Goal: Transaction & Acquisition: Purchase product/service

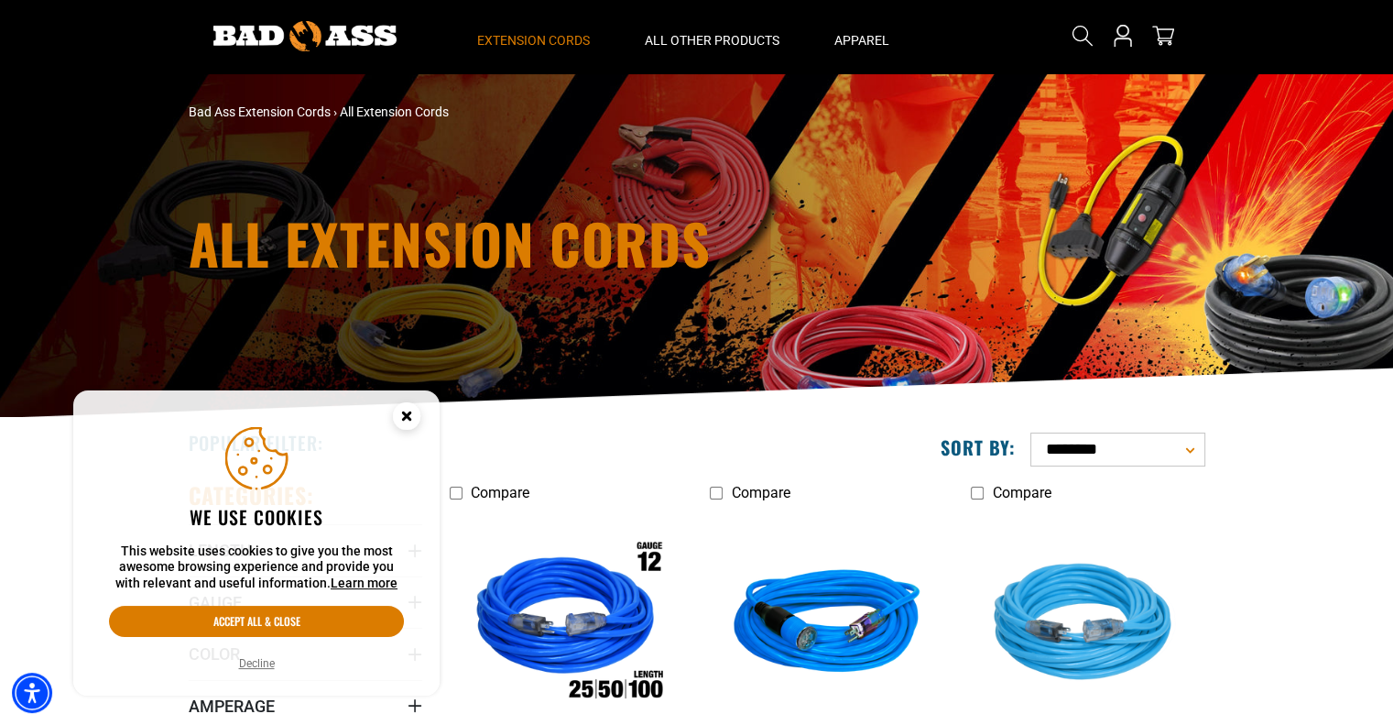
scroll to position [92, 0]
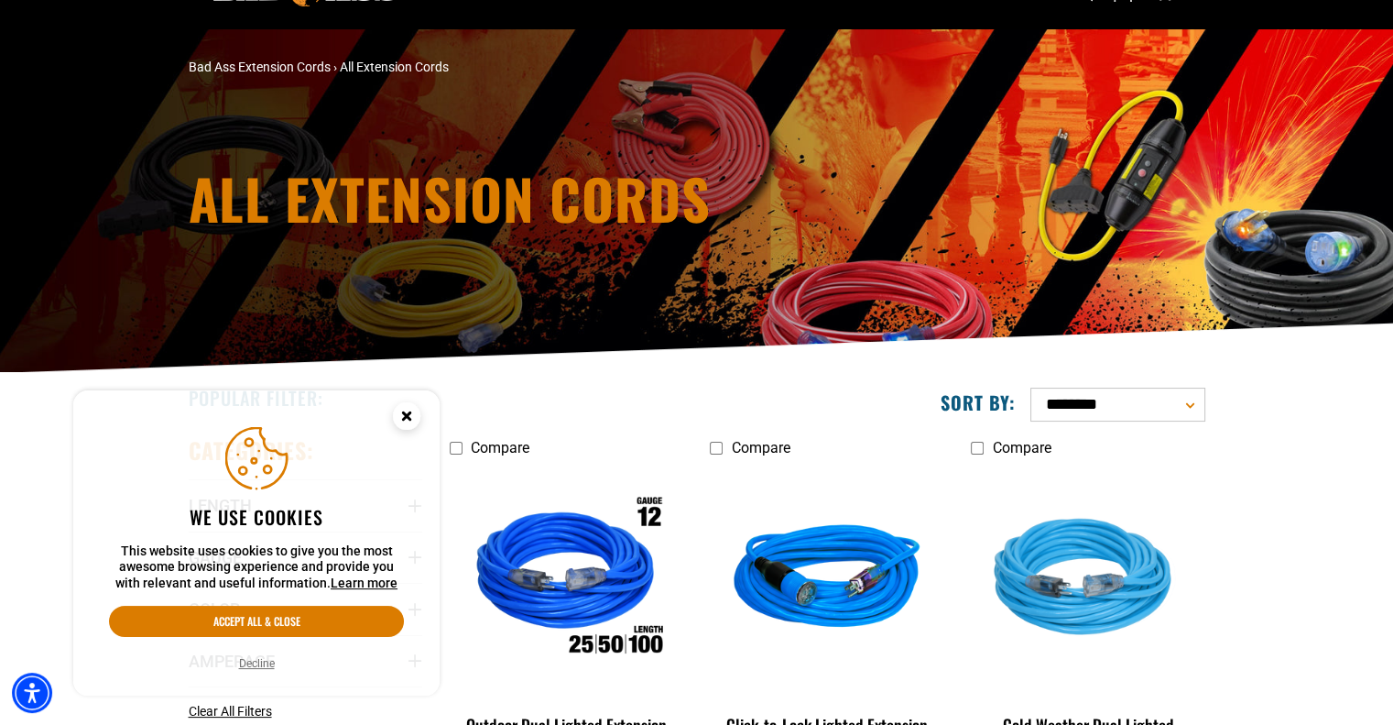
click at [409, 412] on icon "Close this option" at bounding box center [406, 415] width 6 height 6
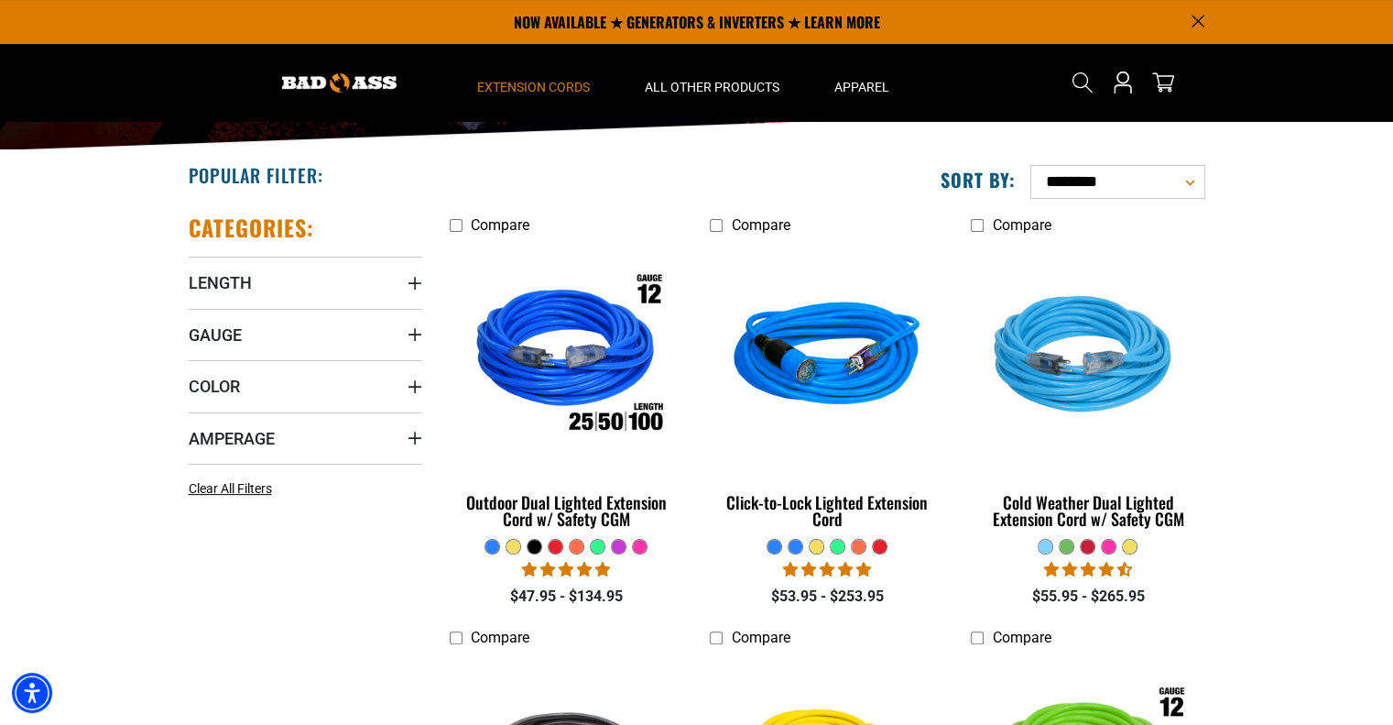
scroll to position [275, 0]
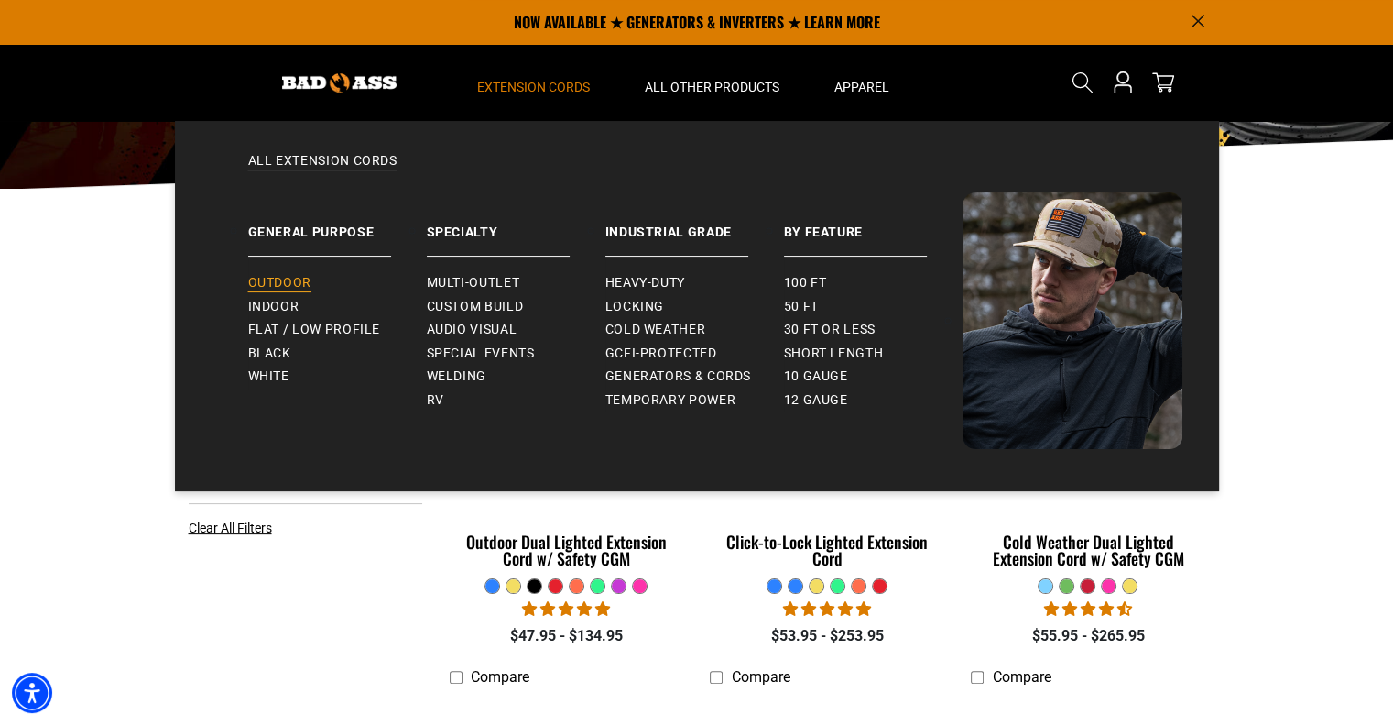
click at [277, 282] on span "Outdoor" at bounding box center [279, 283] width 63 height 16
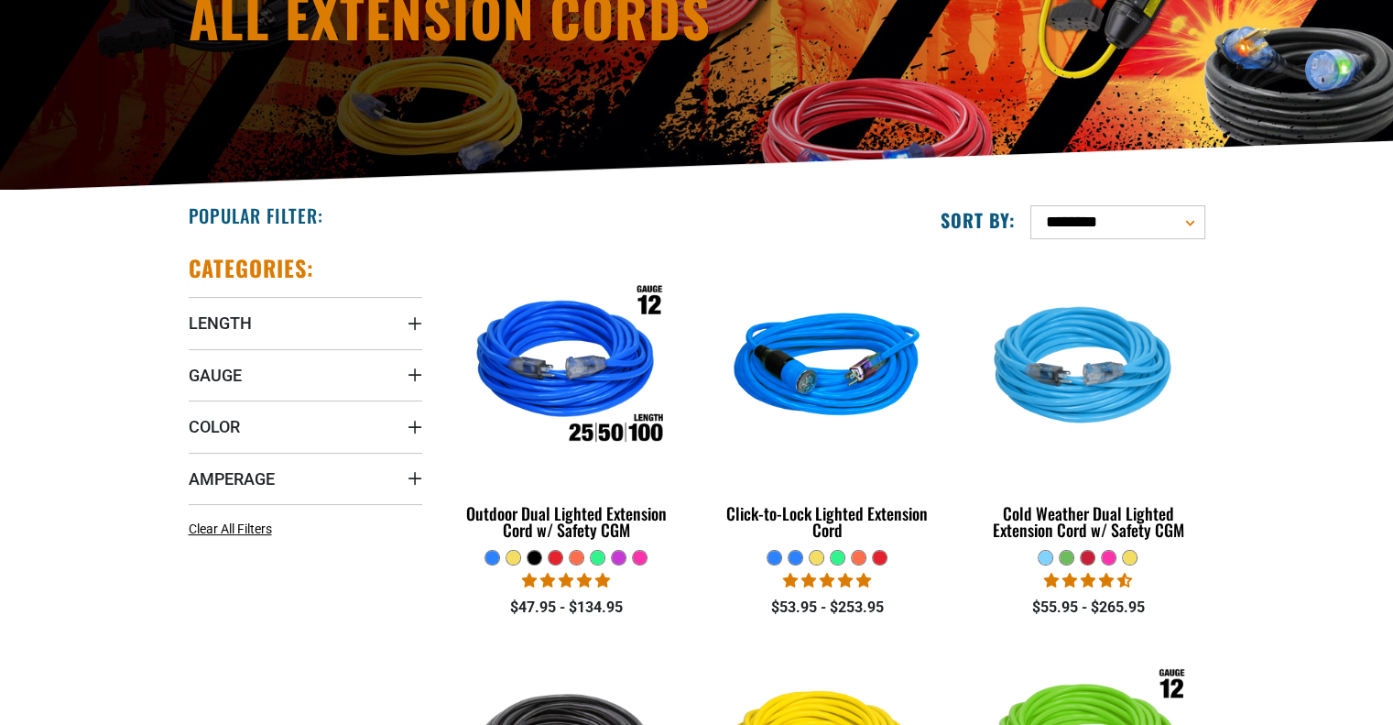
scroll to position [275, 0]
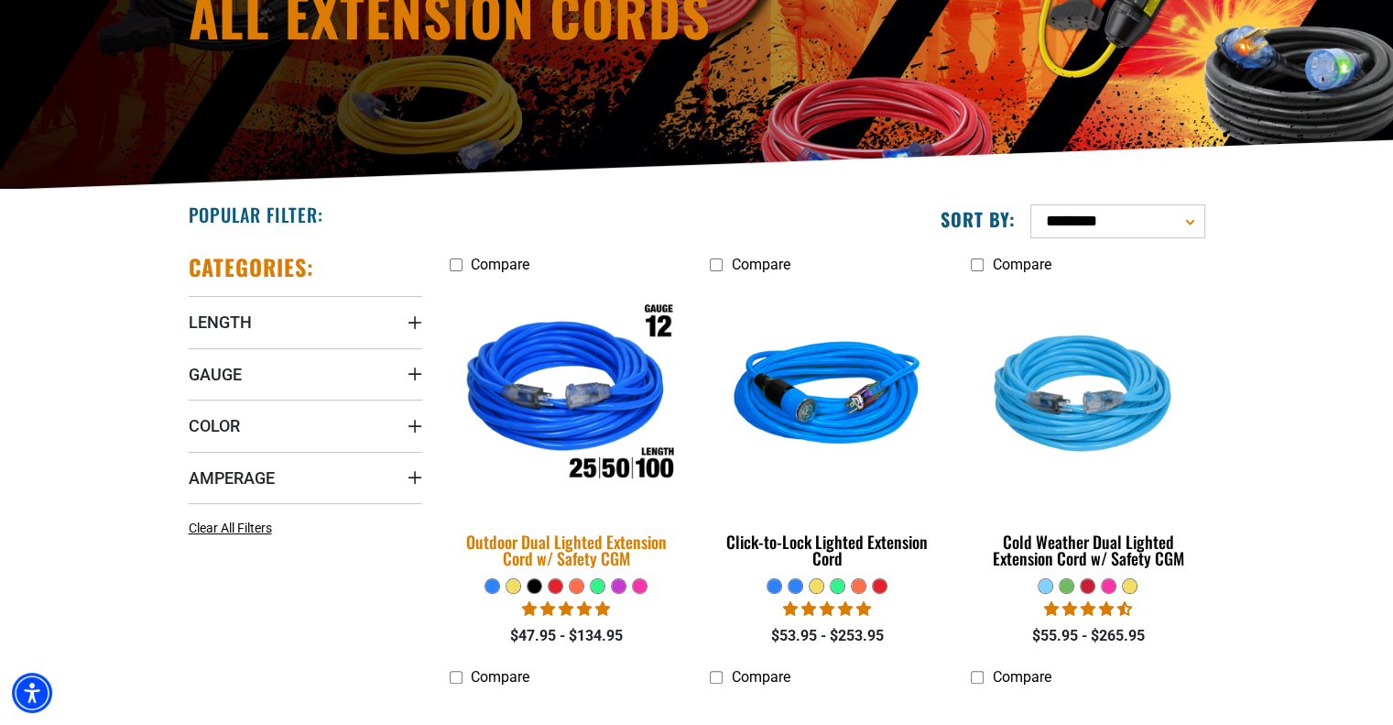
click at [575, 401] on img at bounding box center [566, 396] width 257 height 235
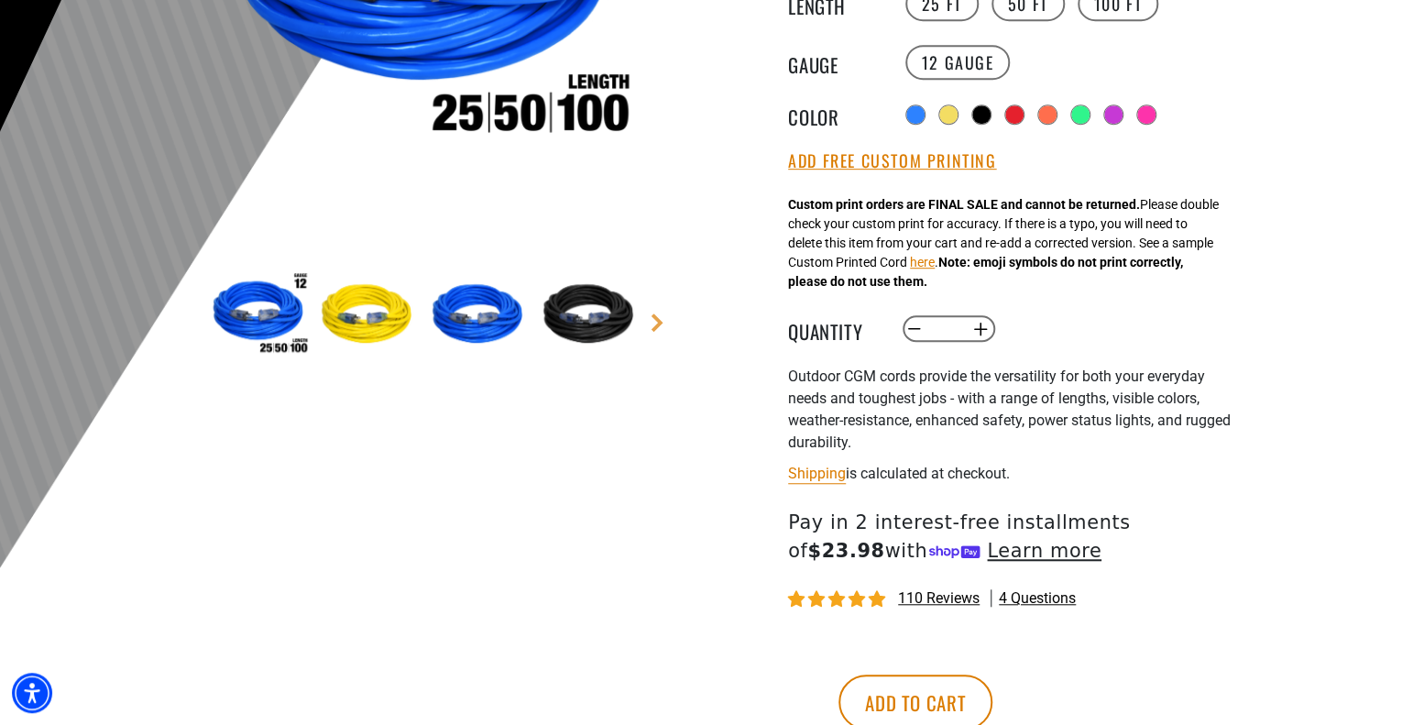
scroll to position [458, 0]
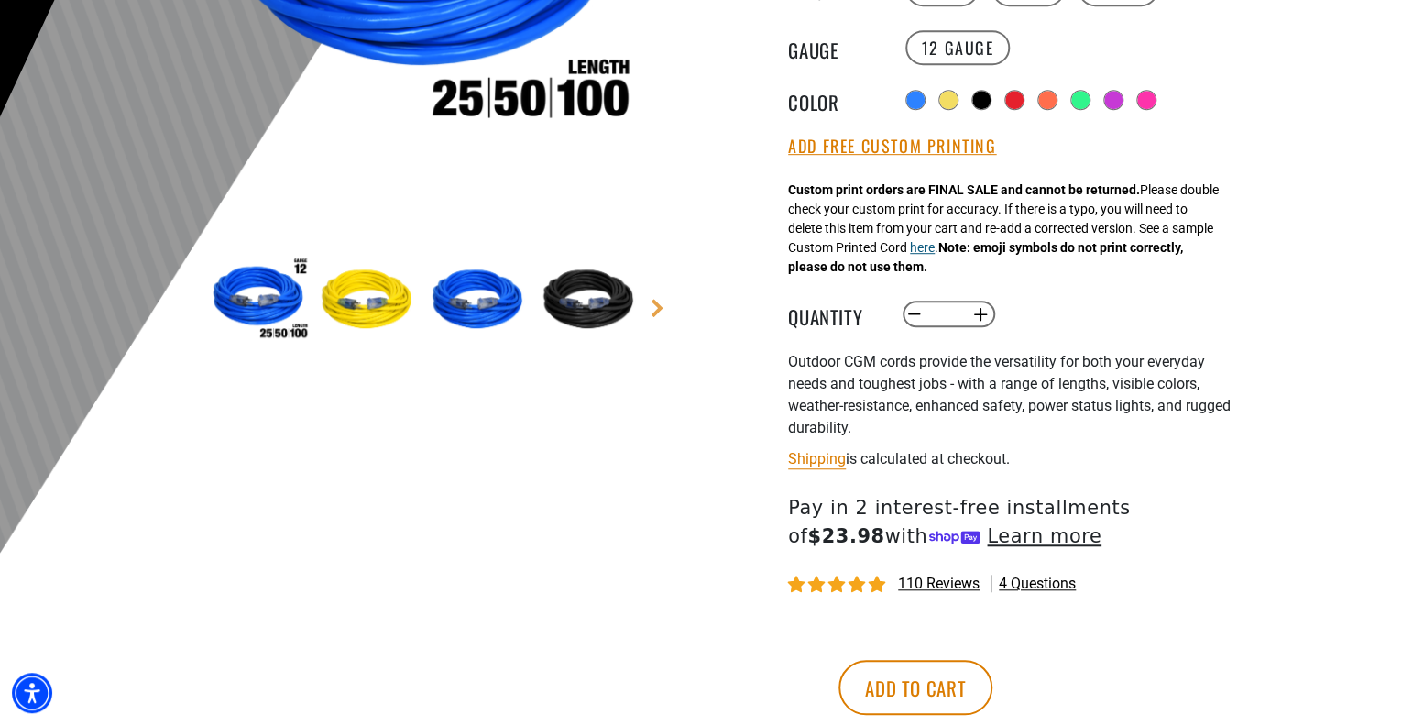
click at [934, 251] on button "here" at bounding box center [922, 247] width 25 height 19
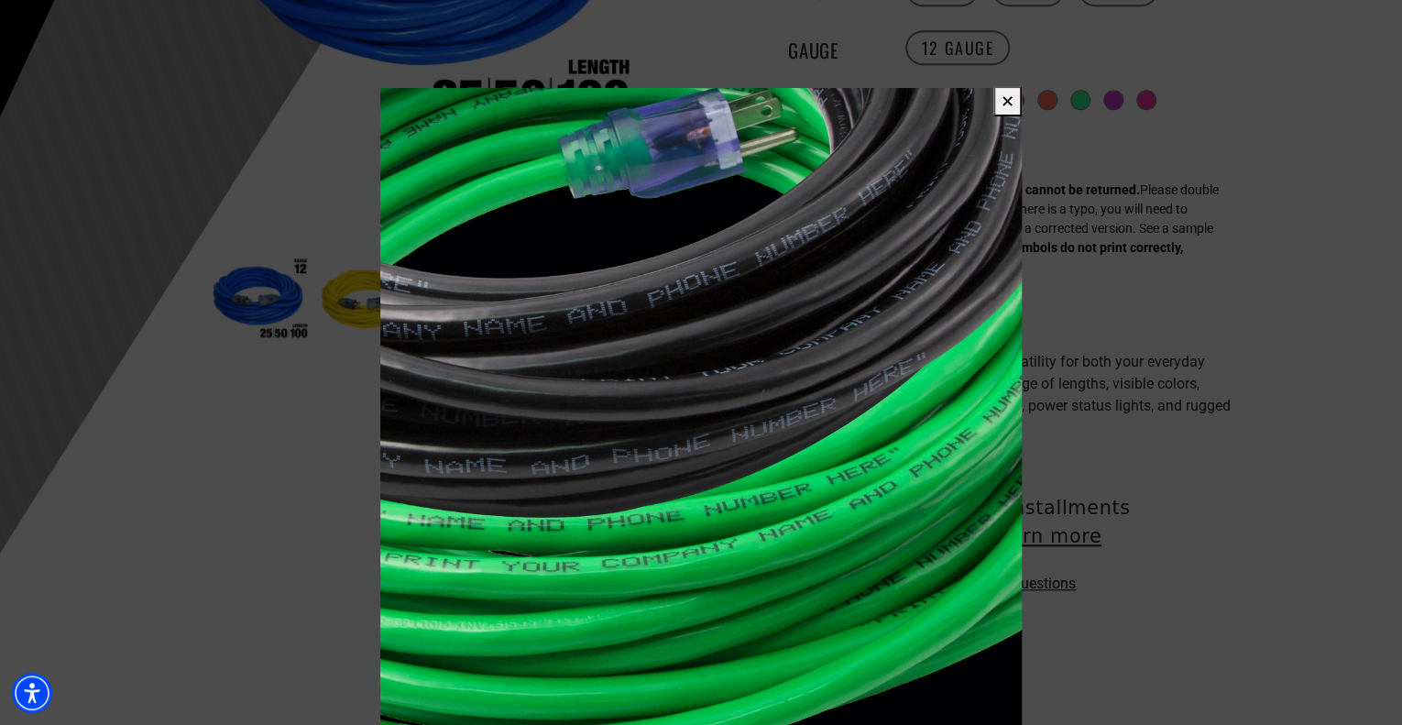
click at [1008, 104] on button "✕" at bounding box center [1007, 101] width 28 height 30
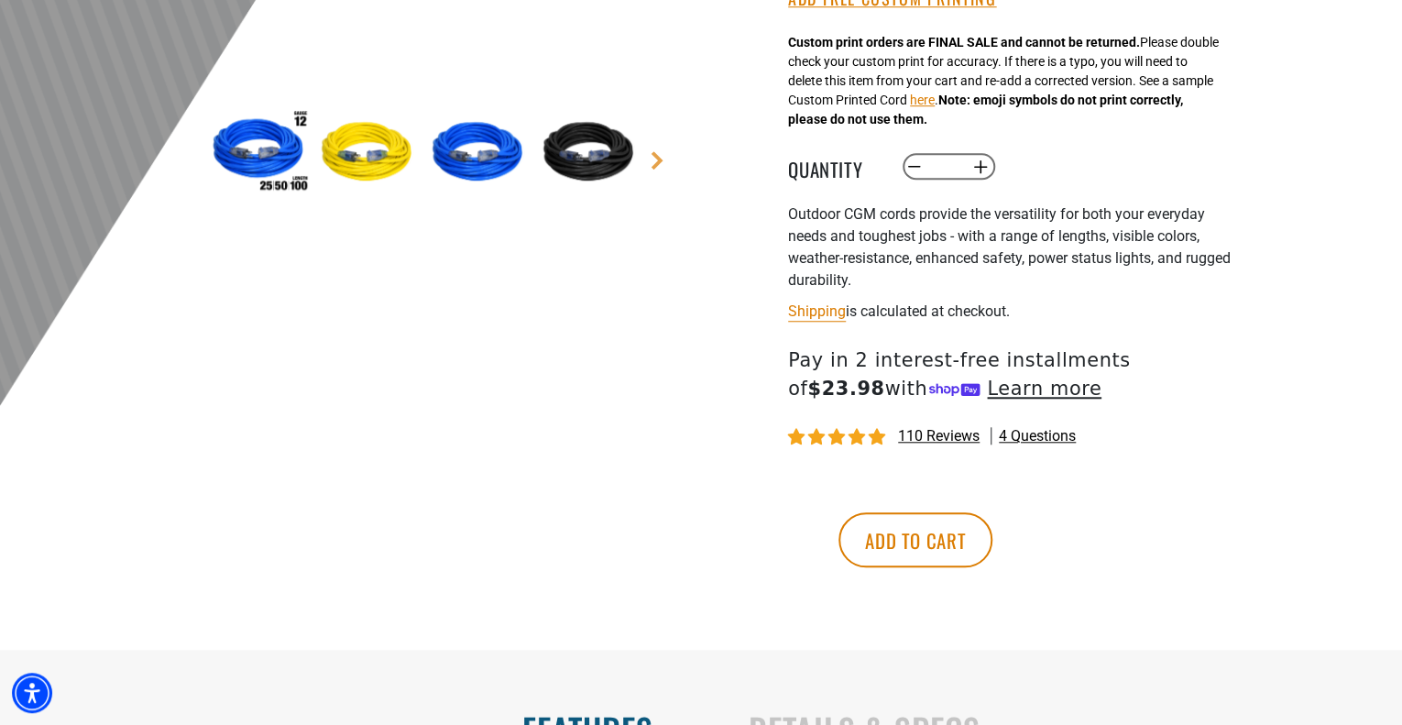
scroll to position [641, 0]
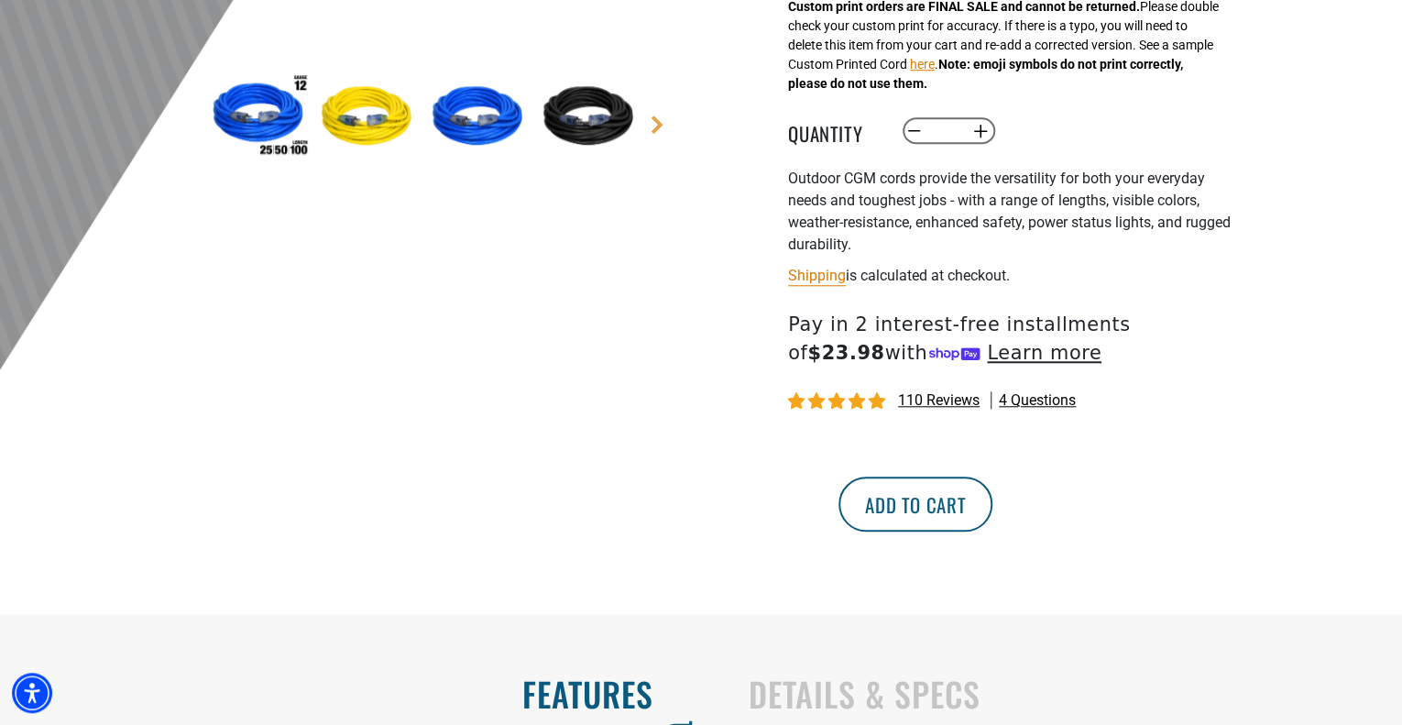
click at [992, 505] on button "Add to cart" at bounding box center [915, 503] width 154 height 55
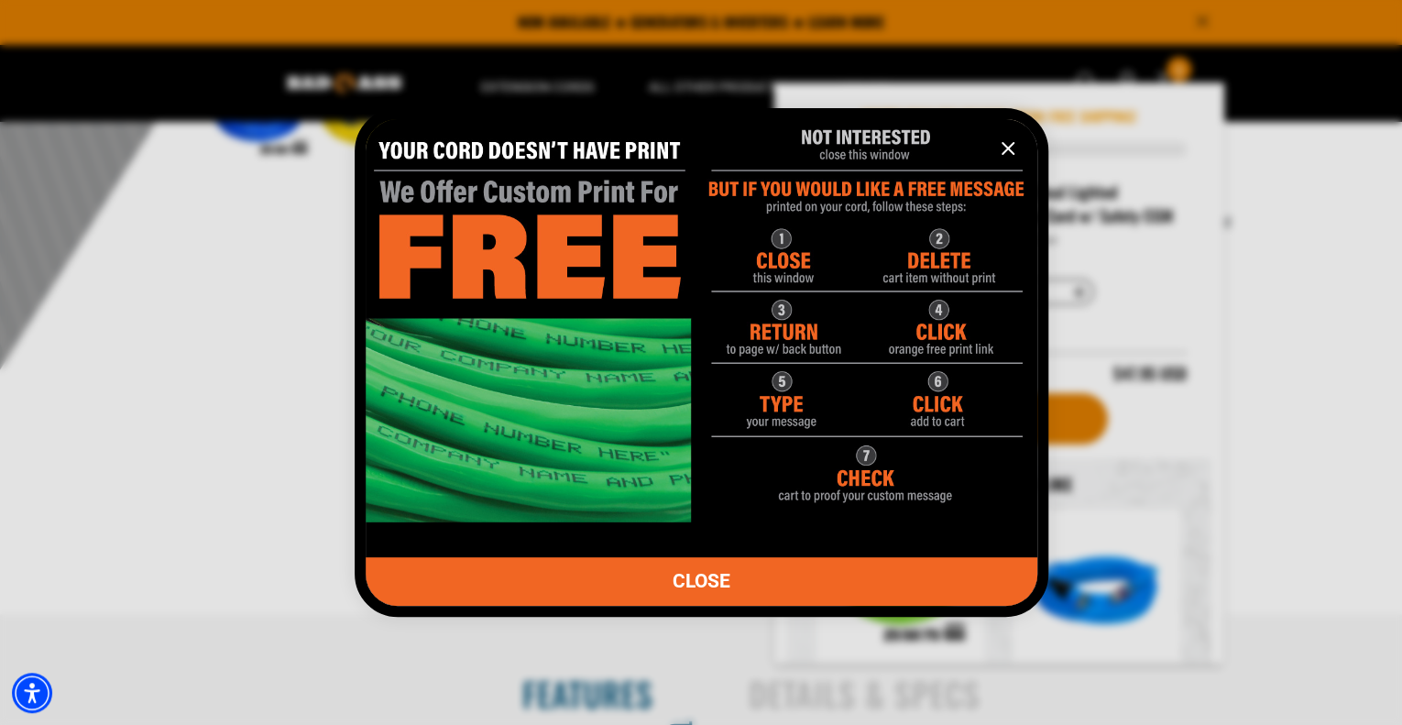
click at [711, 576] on span "CLOSE" at bounding box center [701, 581] width 58 height 19
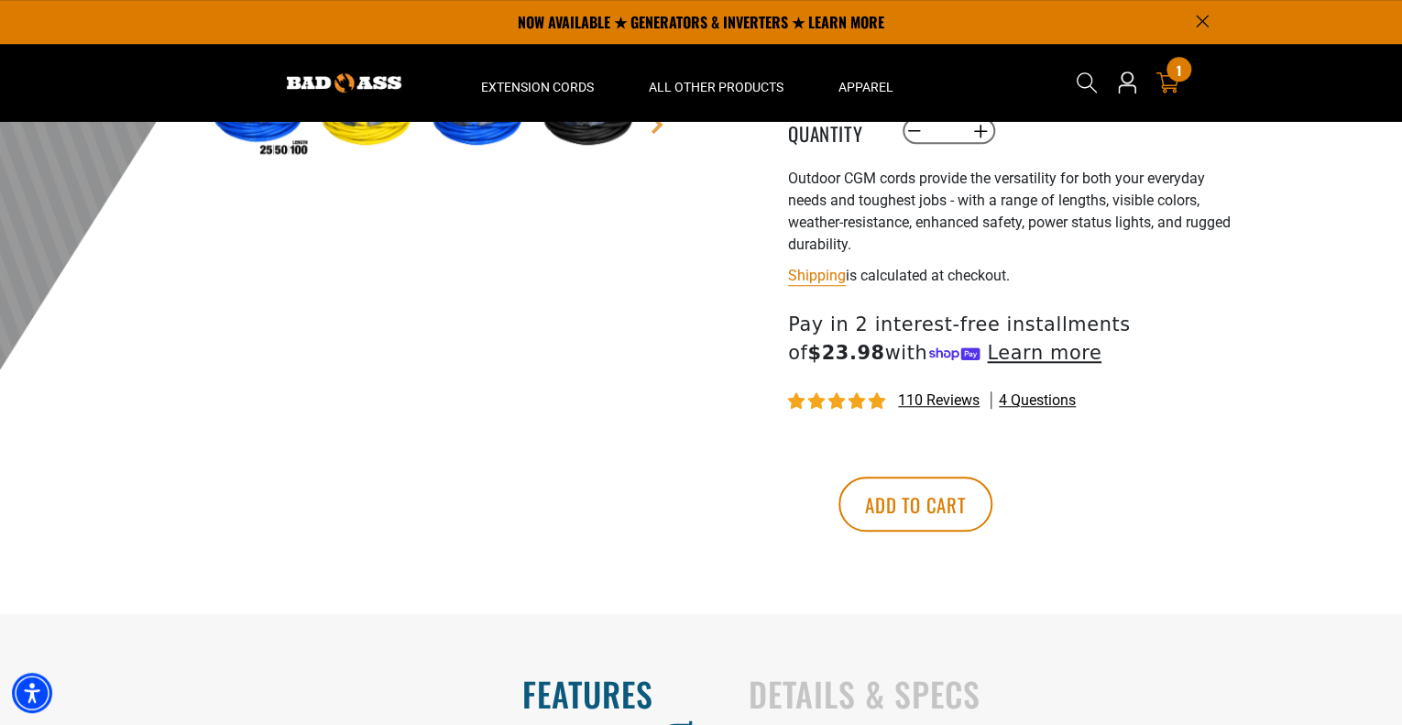
click at [1170, 83] on icon "cart" at bounding box center [1167, 83] width 24 height 24
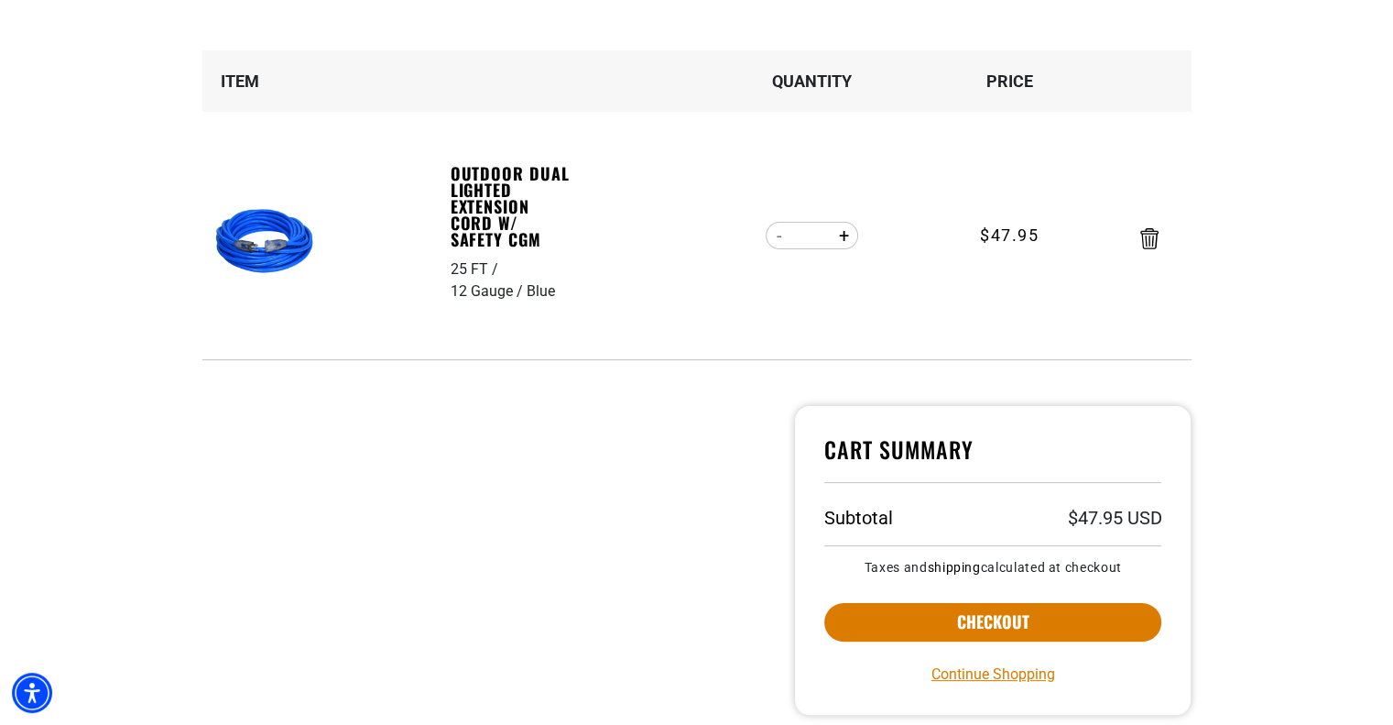
scroll to position [275, 0]
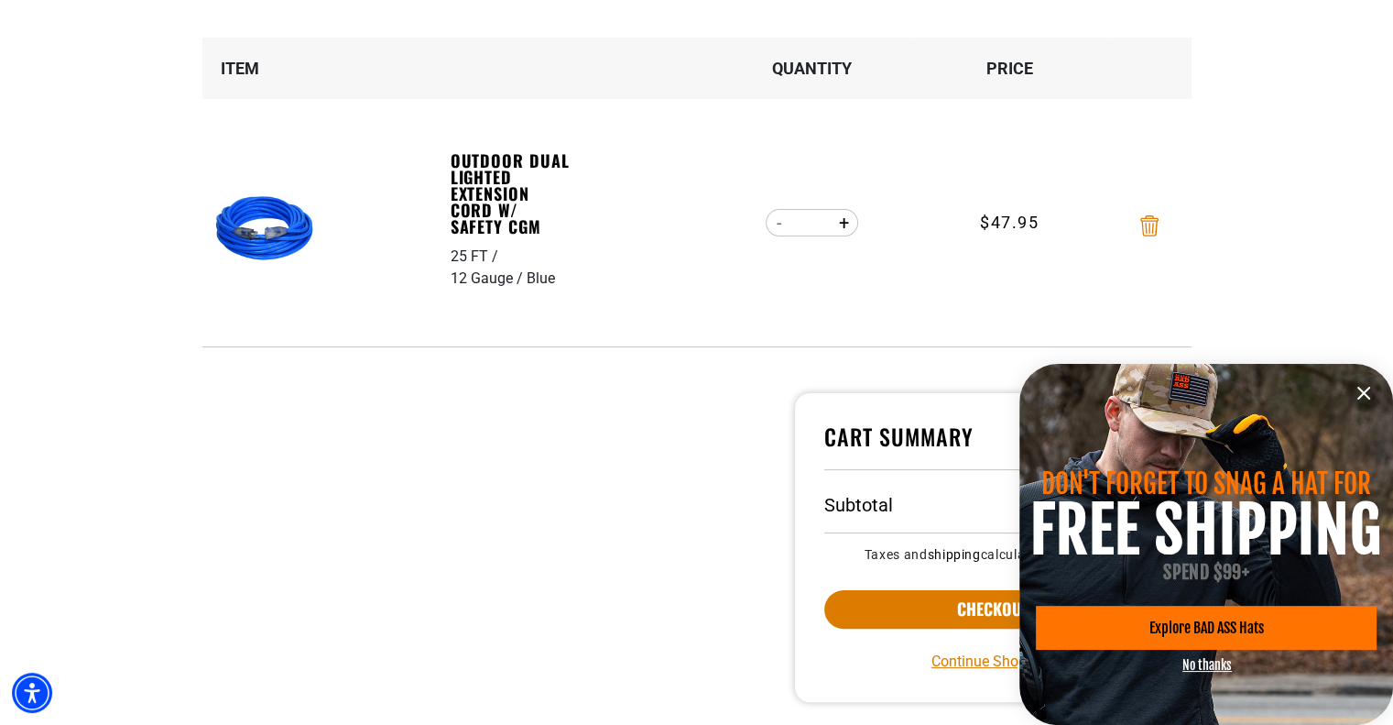
click at [1146, 226] on icon "Remove Outdoor Dual Lighted Extension Cord w/ Safety CGM - 25 FT / 12 Gauge / B…" at bounding box center [1150, 225] width 18 height 21
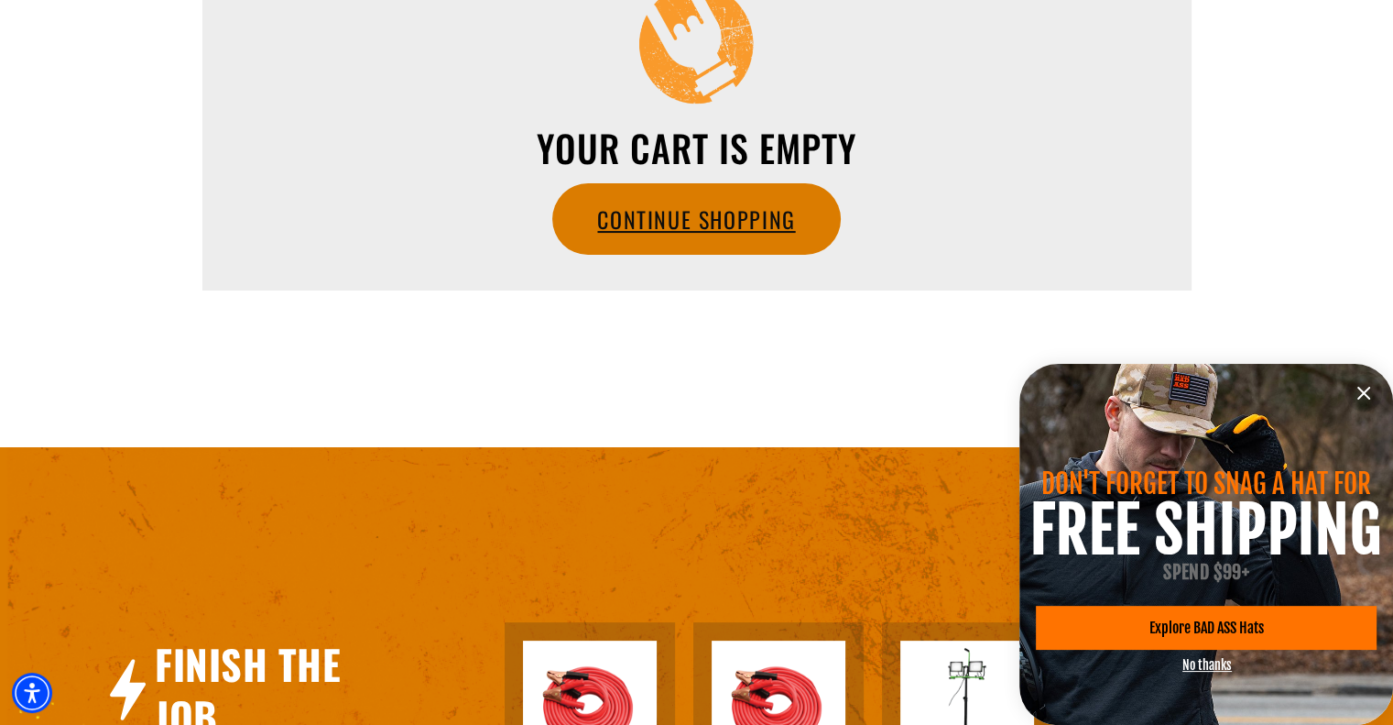
click at [696, 224] on link "Continue Shopping" at bounding box center [696, 219] width 286 height 70
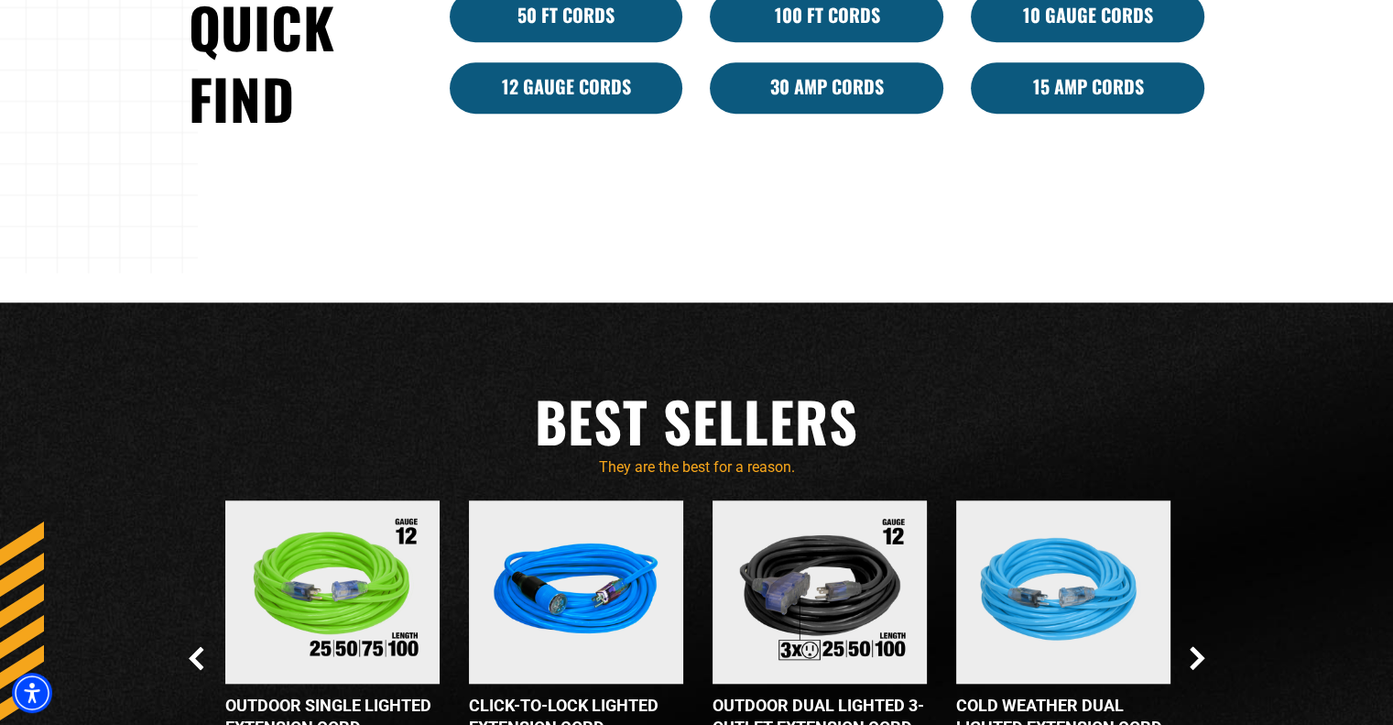
scroll to position [1191, 0]
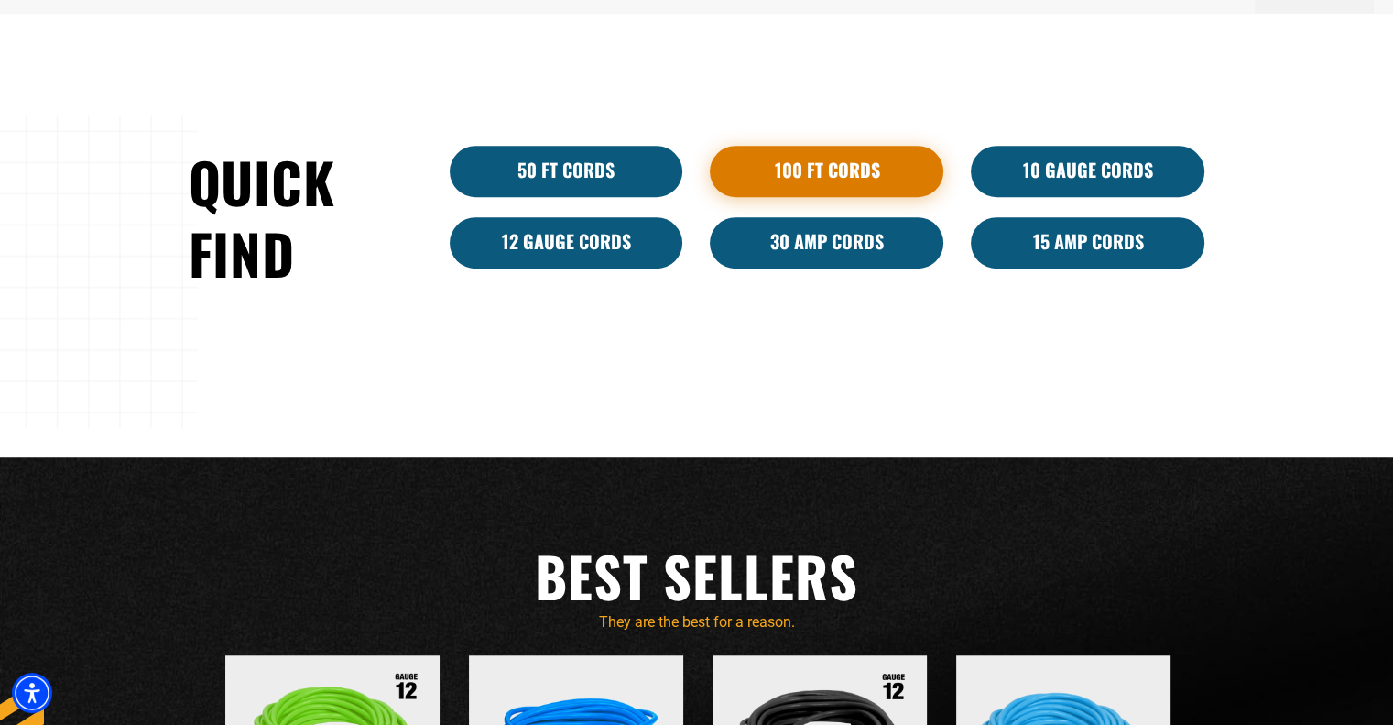
click at [836, 175] on link "100 Ft Cords" at bounding box center [827, 171] width 234 height 51
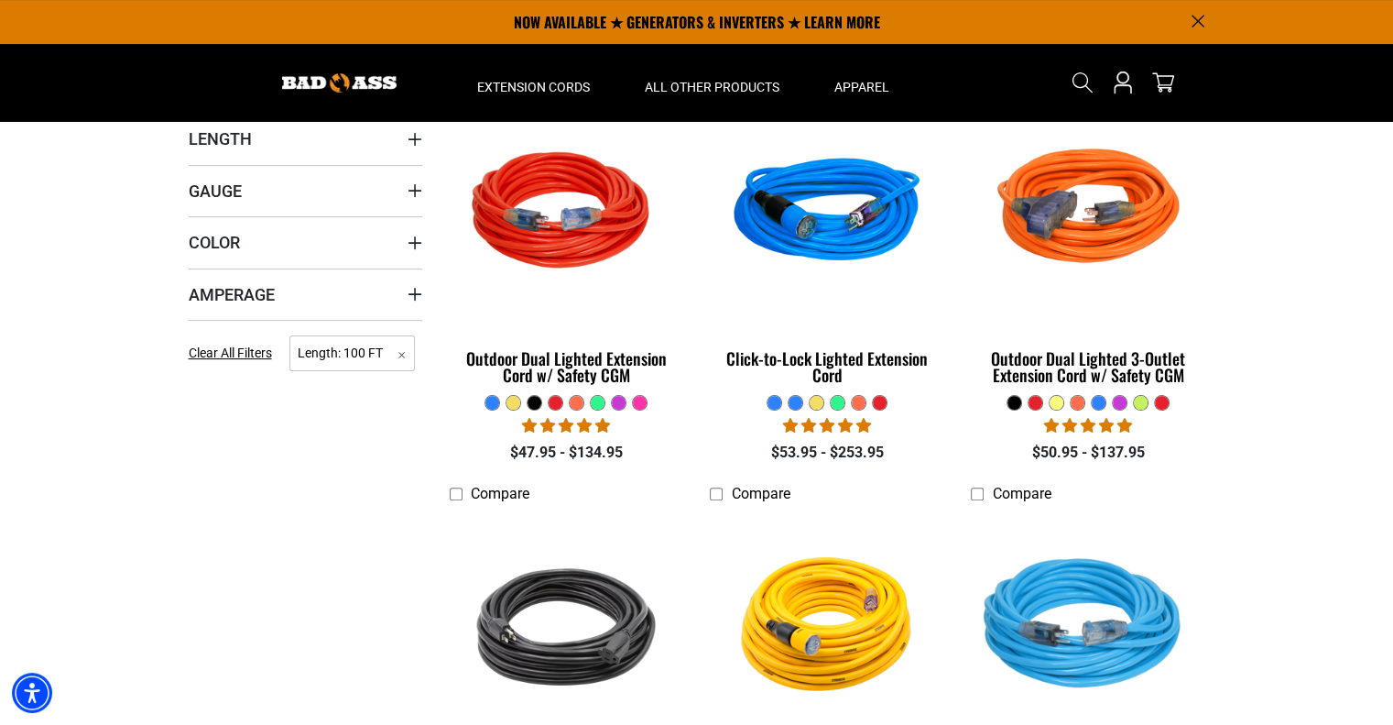
scroll to position [366, 0]
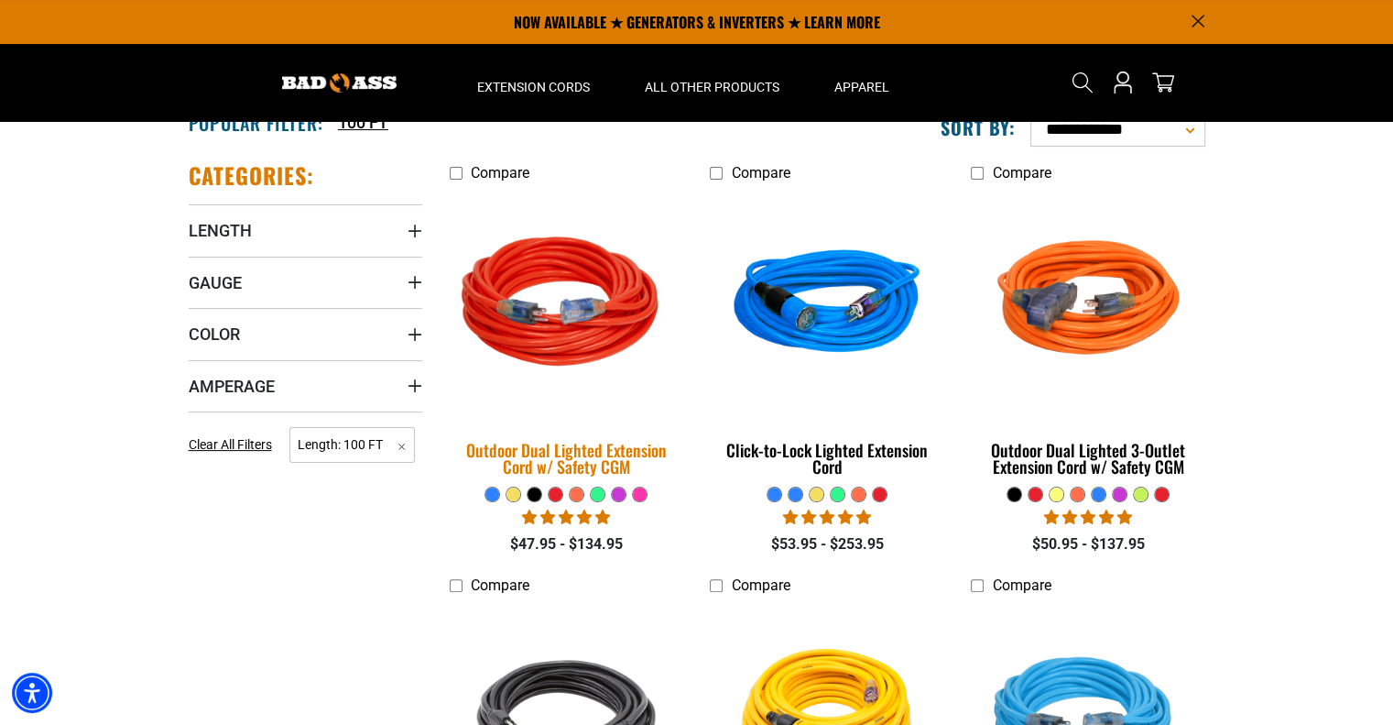
click at [569, 450] on div "Outdoor Dual Lighted Extension Cord w/ Safety CGM" at bounding box center [567, 458] width 234 height 33
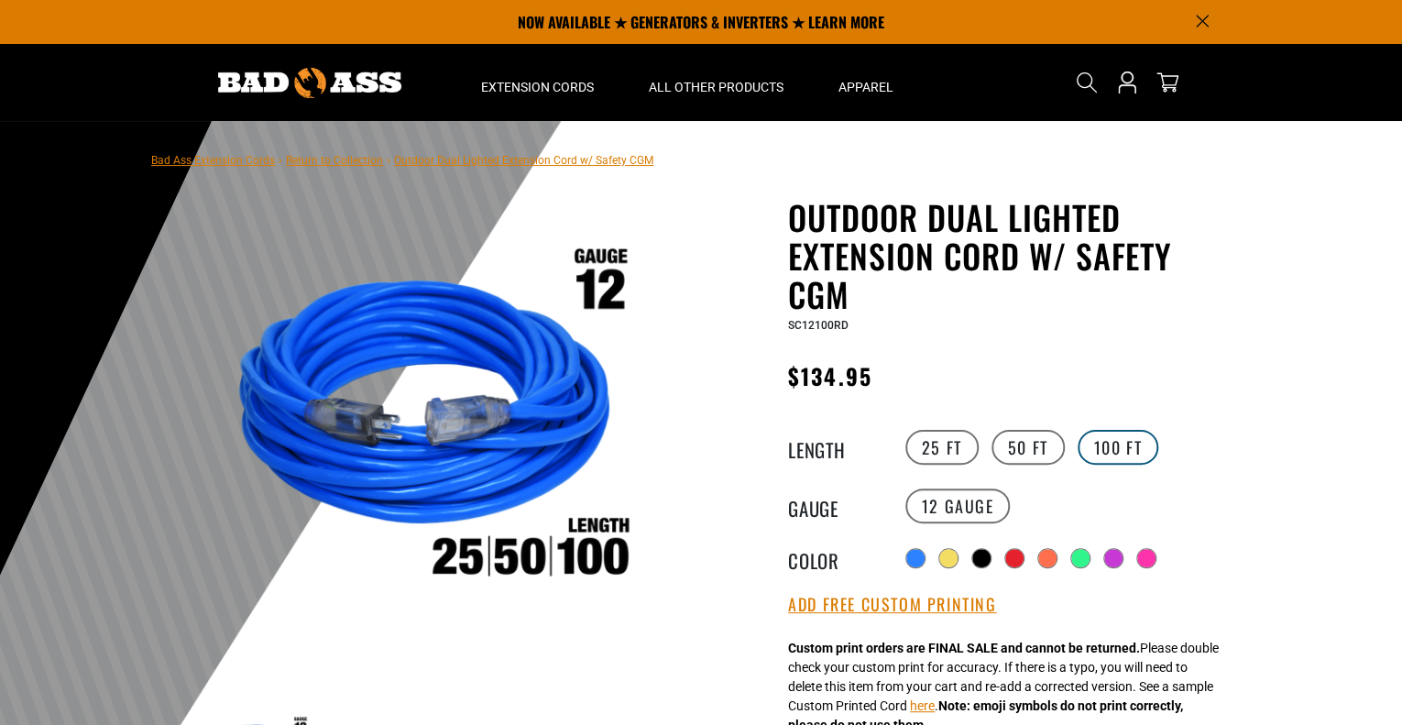
click at [1118, 448] on label "100 FT" at bounding box center [1118, 447] width 82 height 35
click at [934, 499] on label "12 Gauge" at bounding box center [957, 505] width 105 height 35
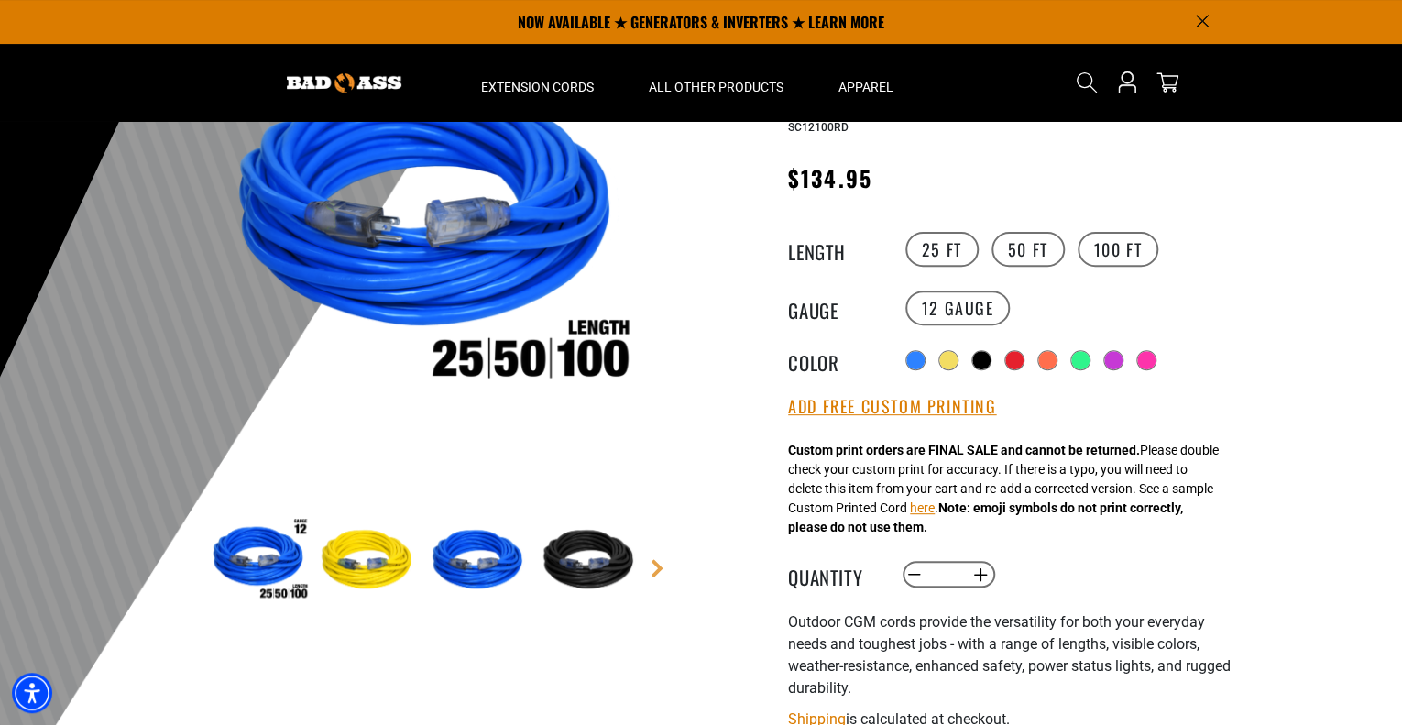
scroll to position [183, 0]
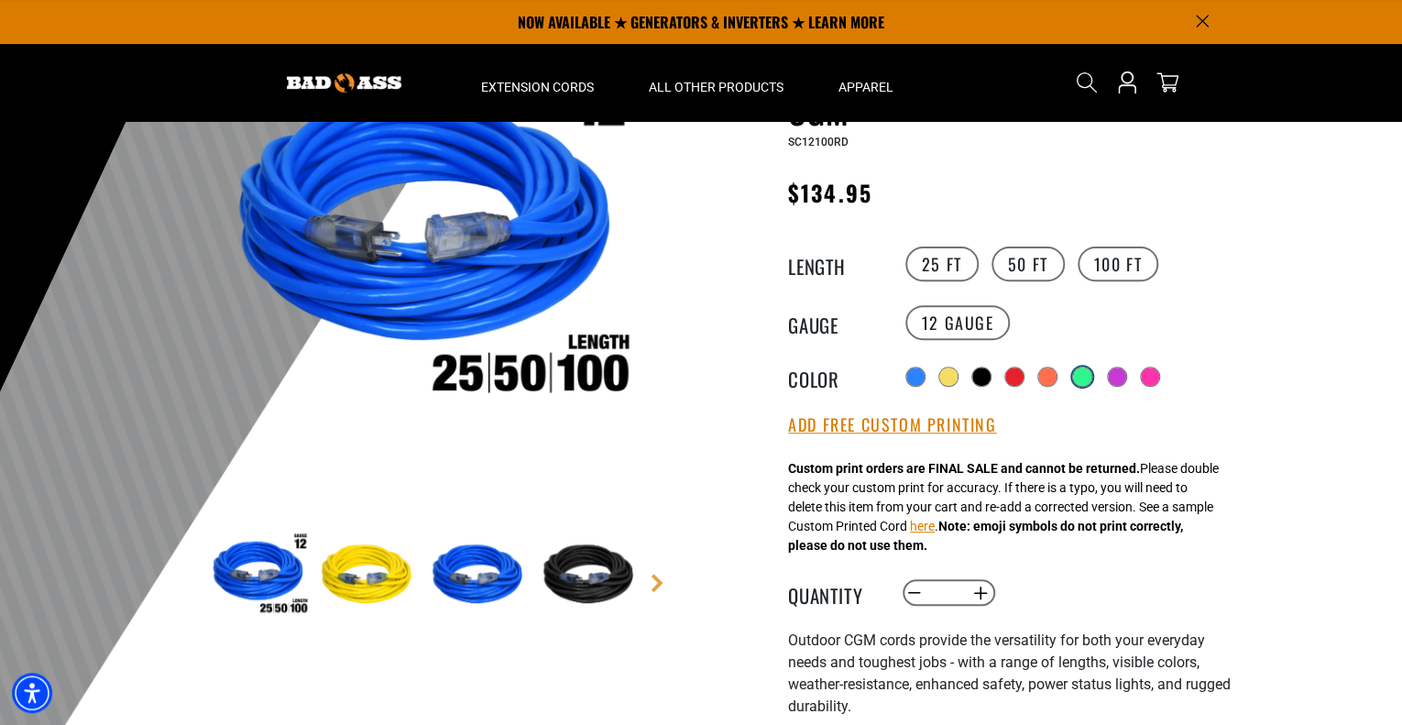
click at [1091, 373] on div at bounding box center [1082, 376] width 18 height 18
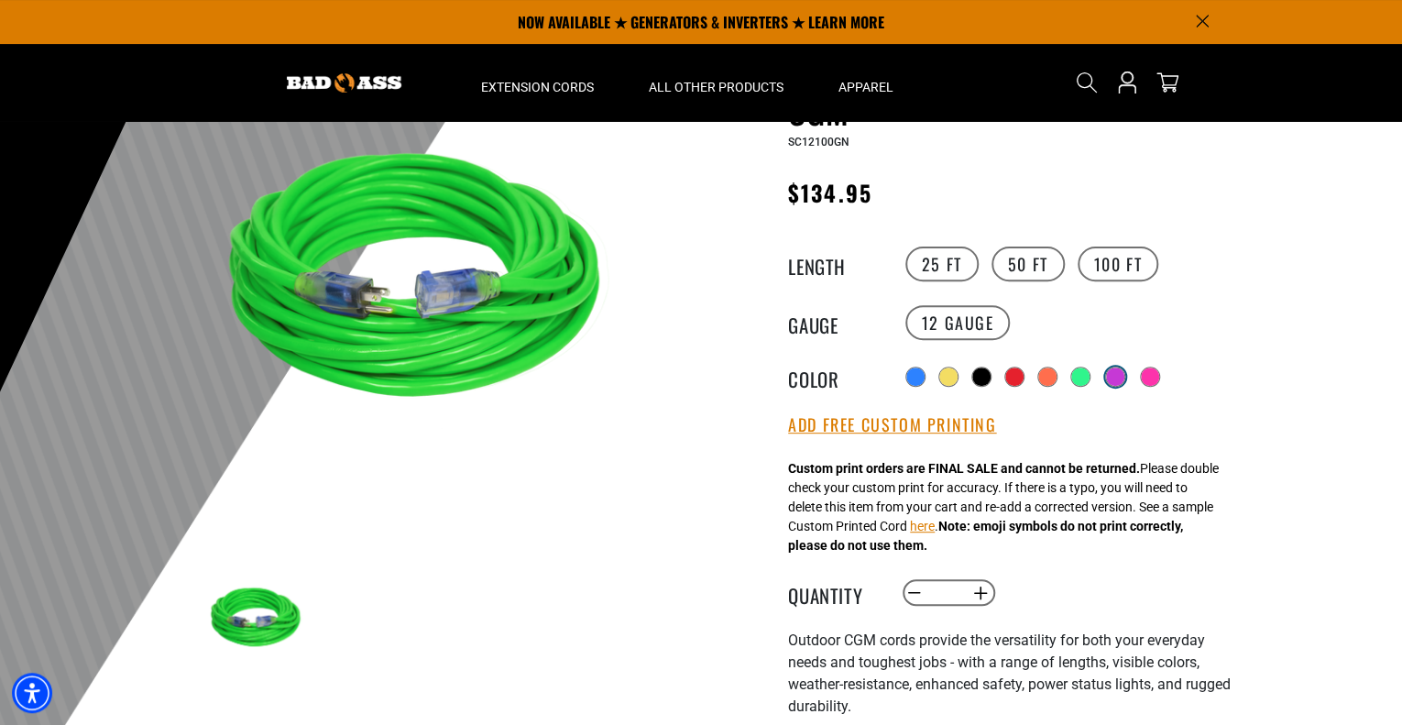
click at [1122, 373] on div at bounding box center [1115, 376] width 18 height 18
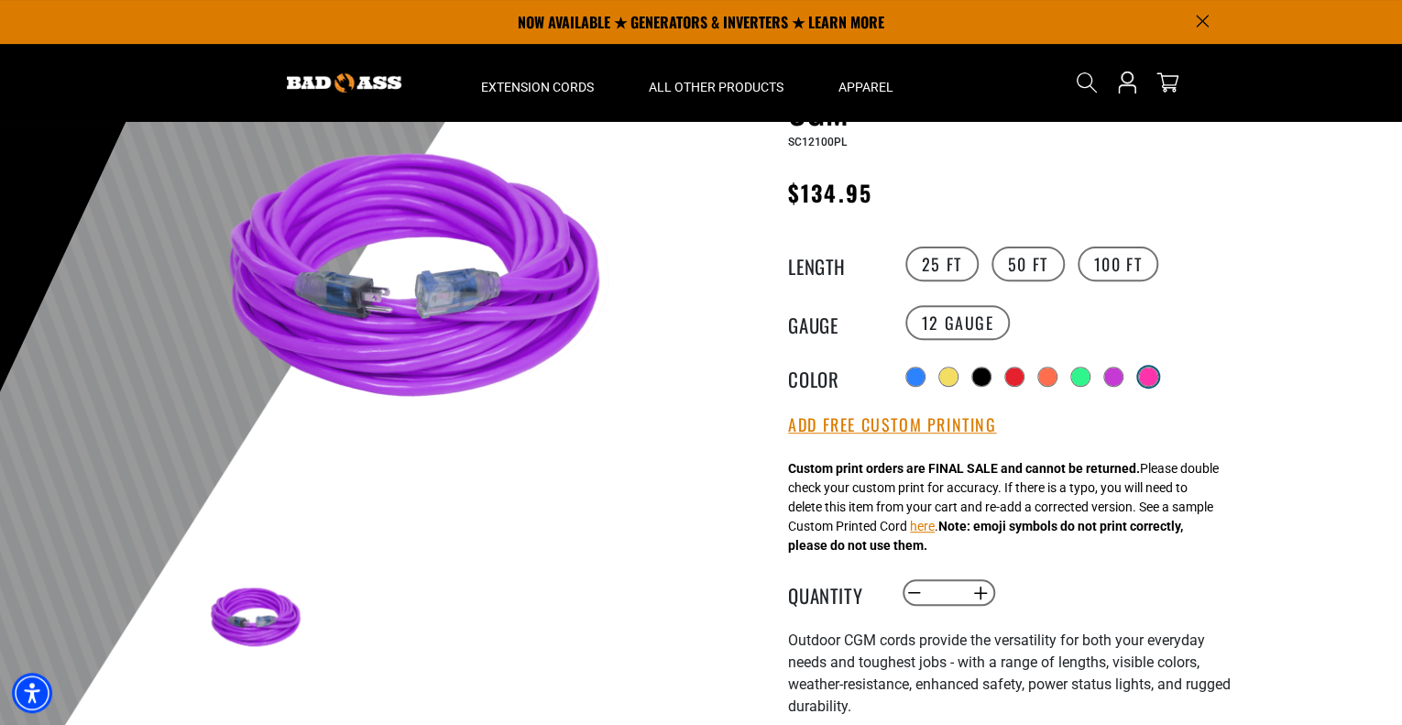
click at [1147, 372] on div at bounding box center [1148, 376] width 18 height 18
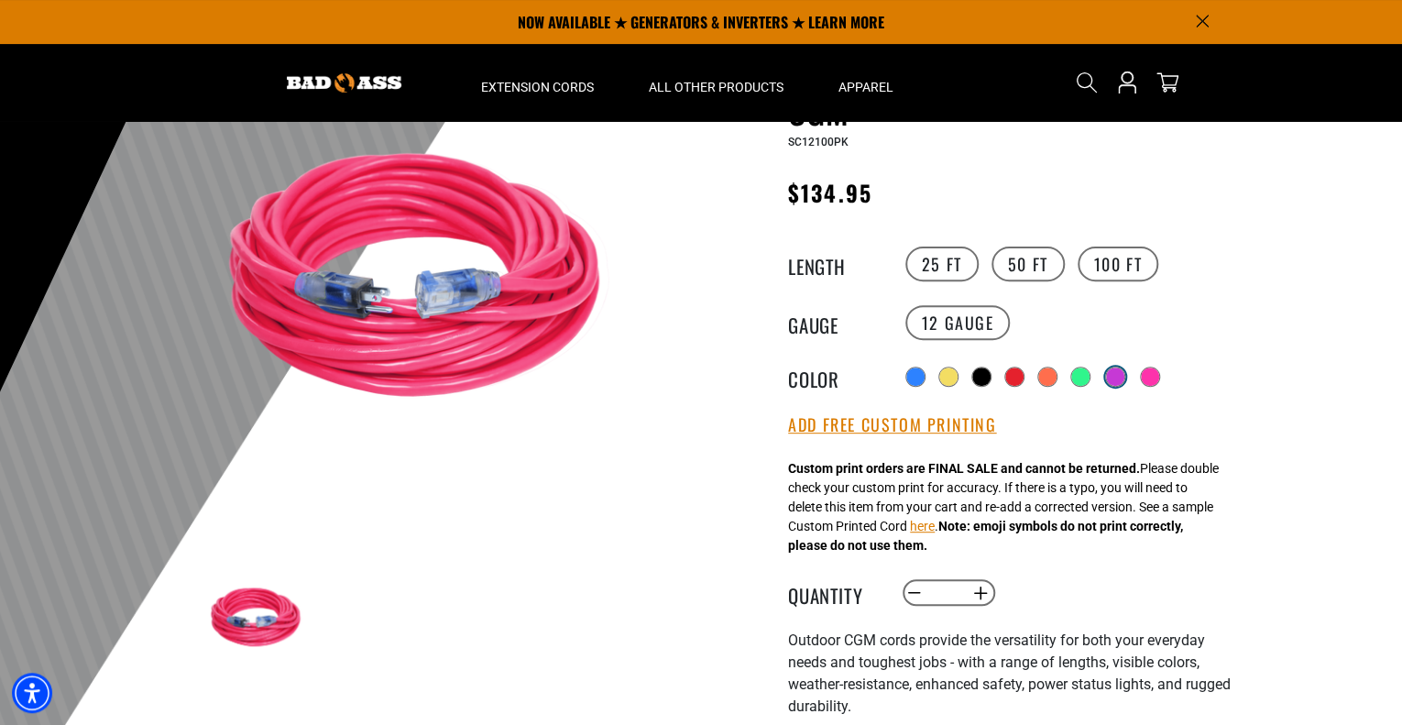
click at [1108, 370] on div at bounding box center [1115, 376] width 18 height 18
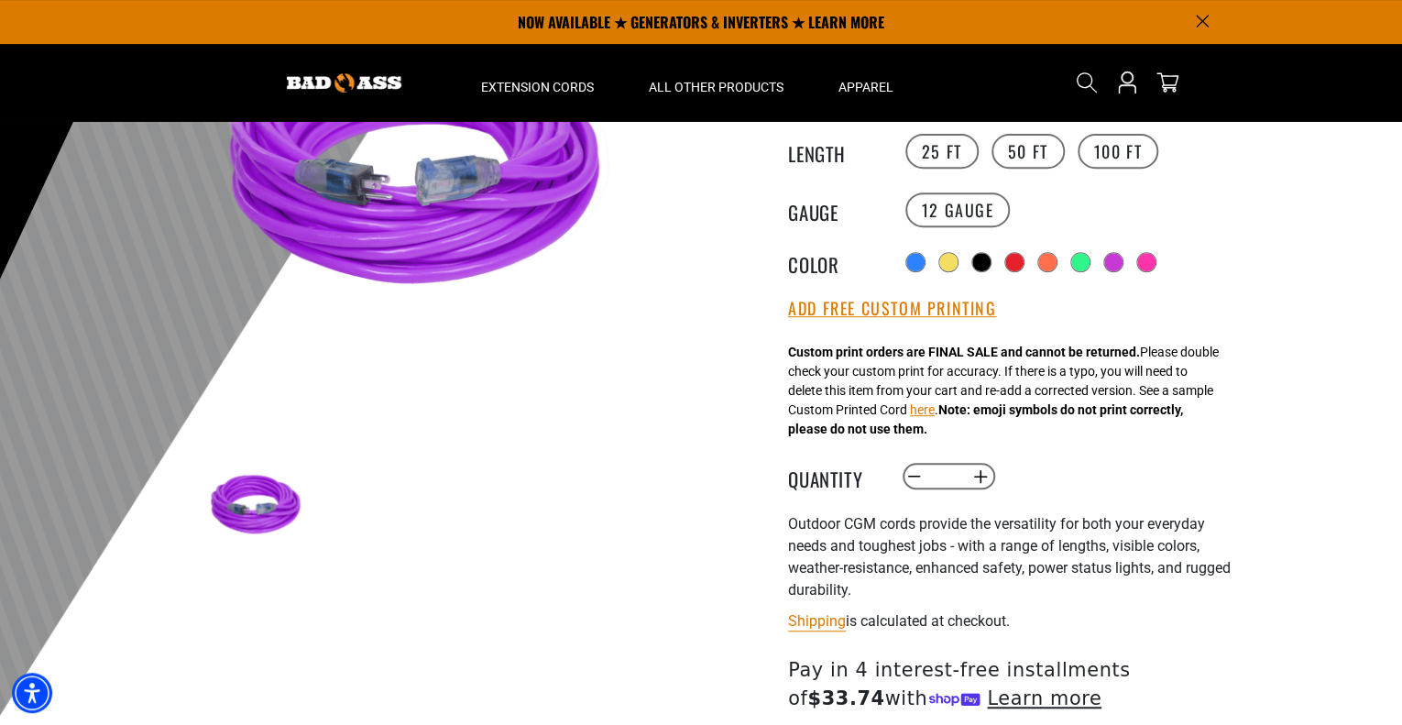
scroll to position [275, 0]
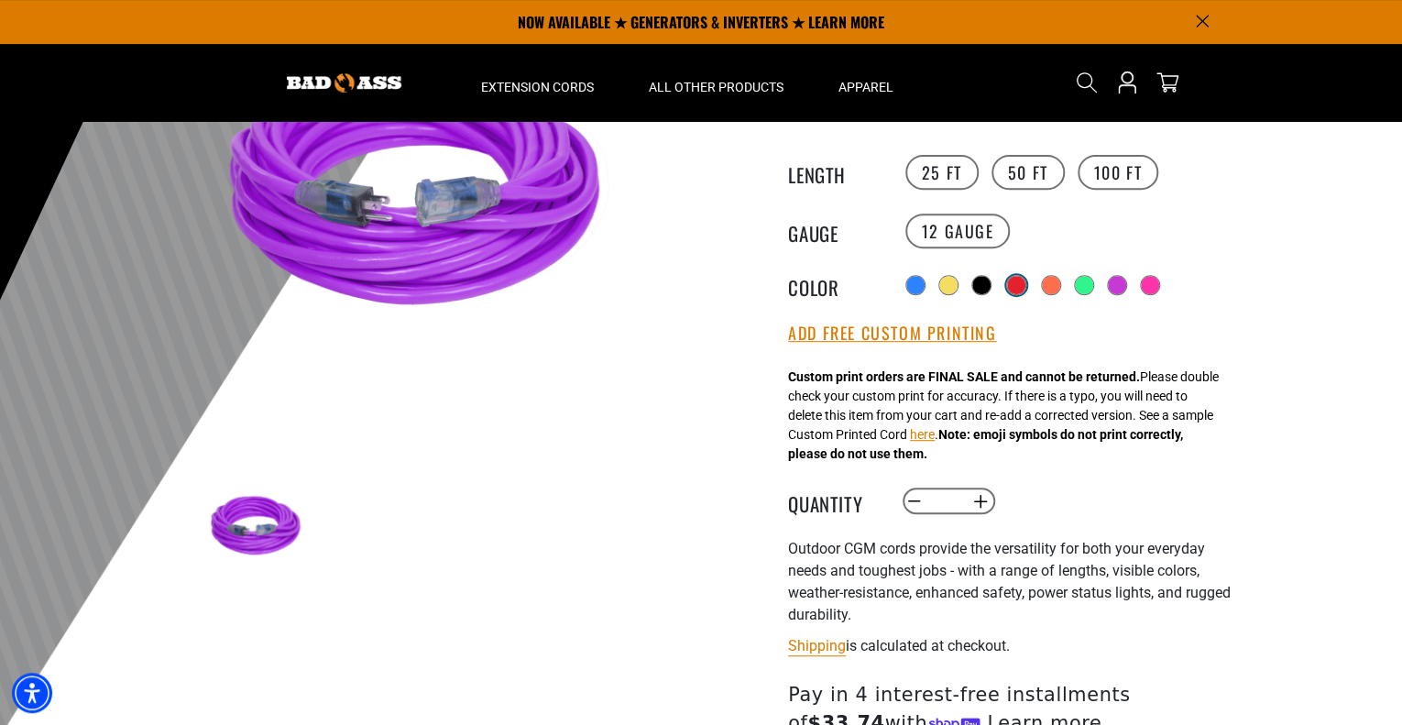
click at [1011, 281] on div at bounding box center [1016, 285] width 18 height 18
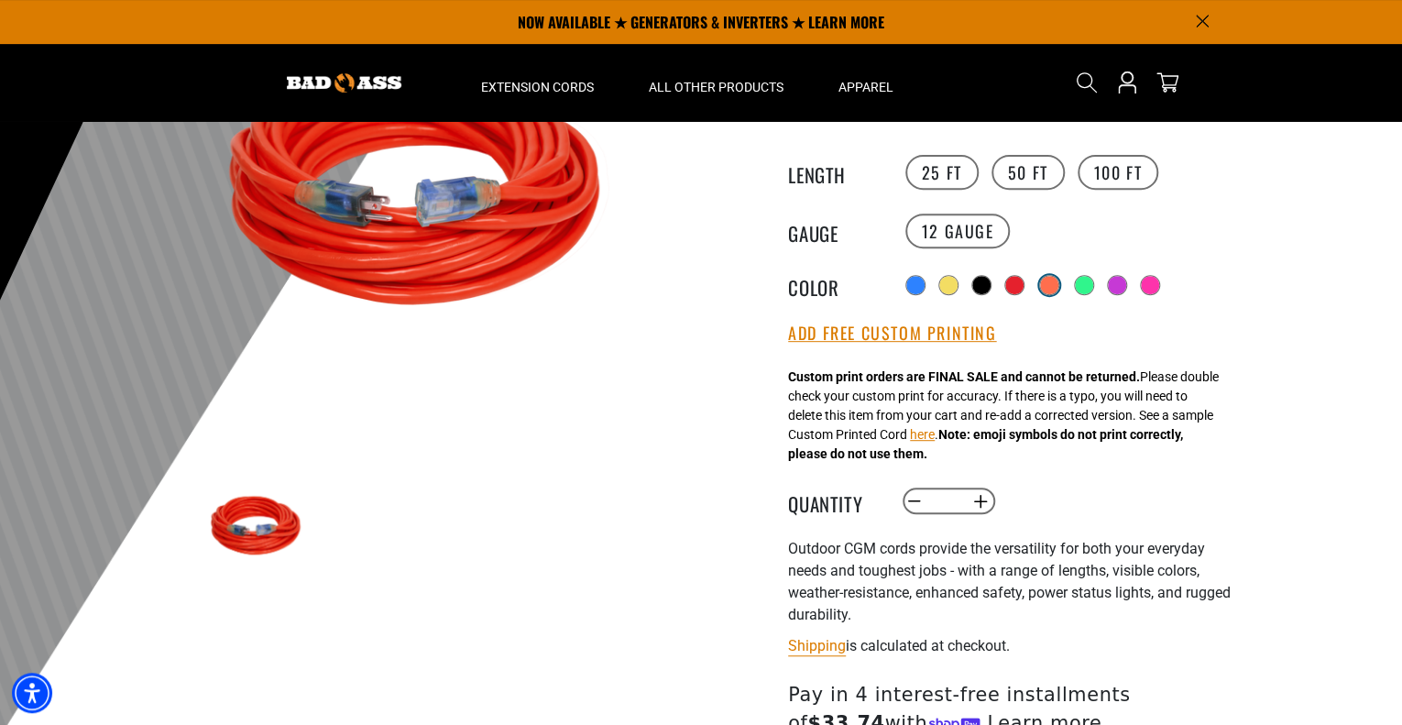
click at [1053, 283] on div at bounding box center [1049, 285] width 18 height 18
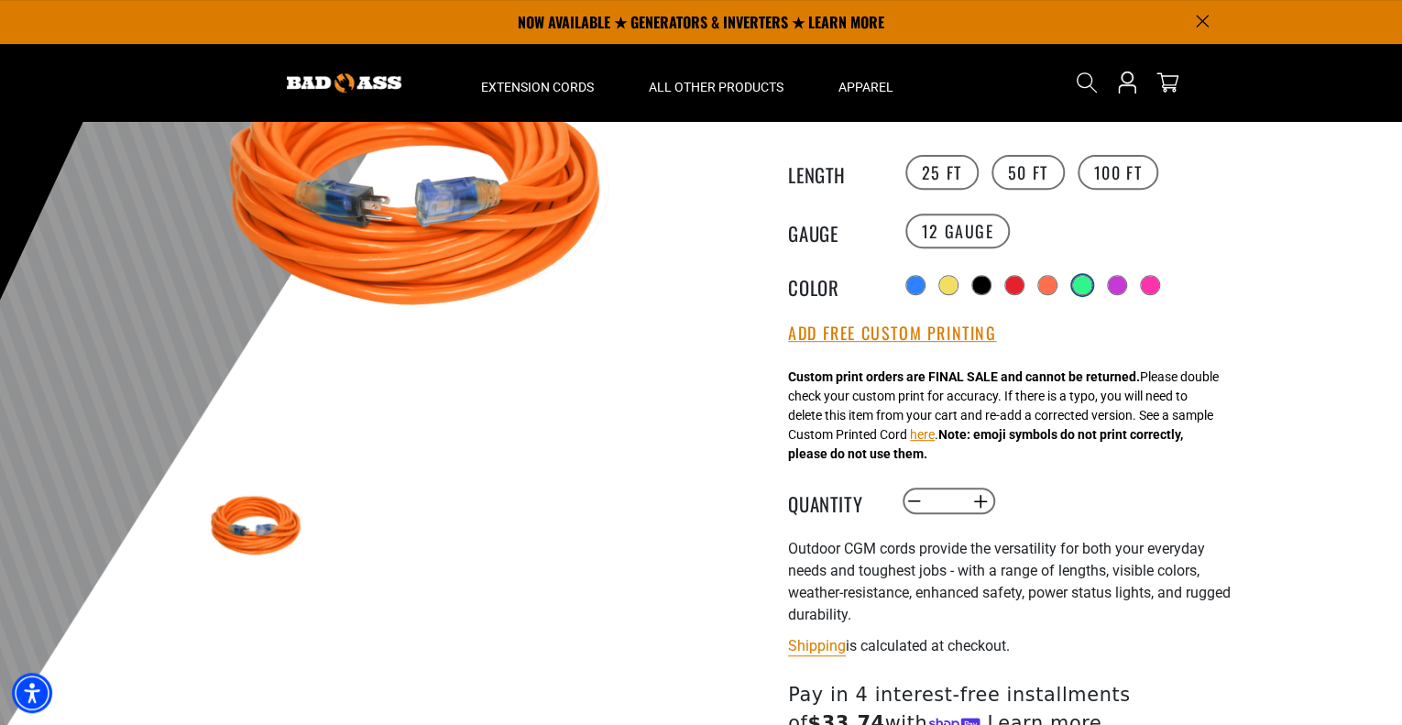
click at [1083, 285] on div at bounding box center [1082, 285] width 18 height 18
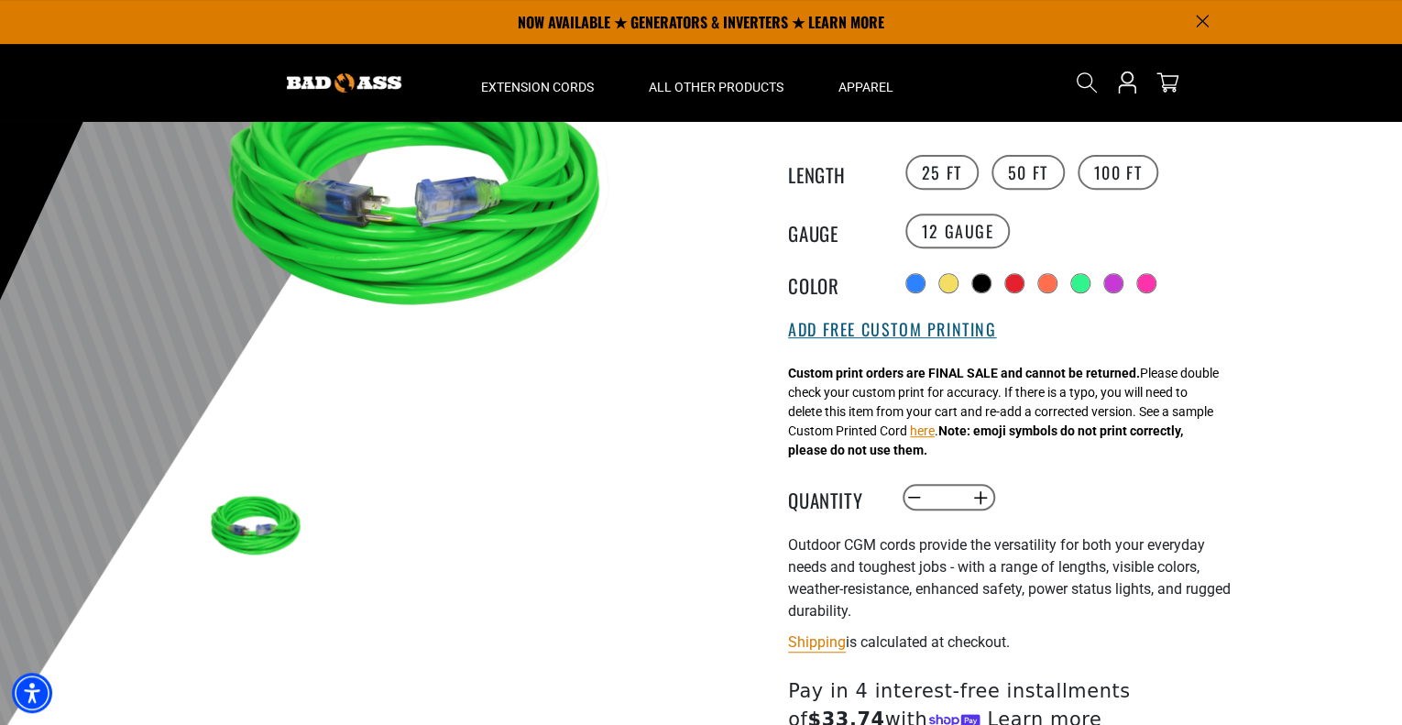
click at [828, 329] on button "Add Free Custom Printing" at bounding box center [892, 330] width 208 height 20
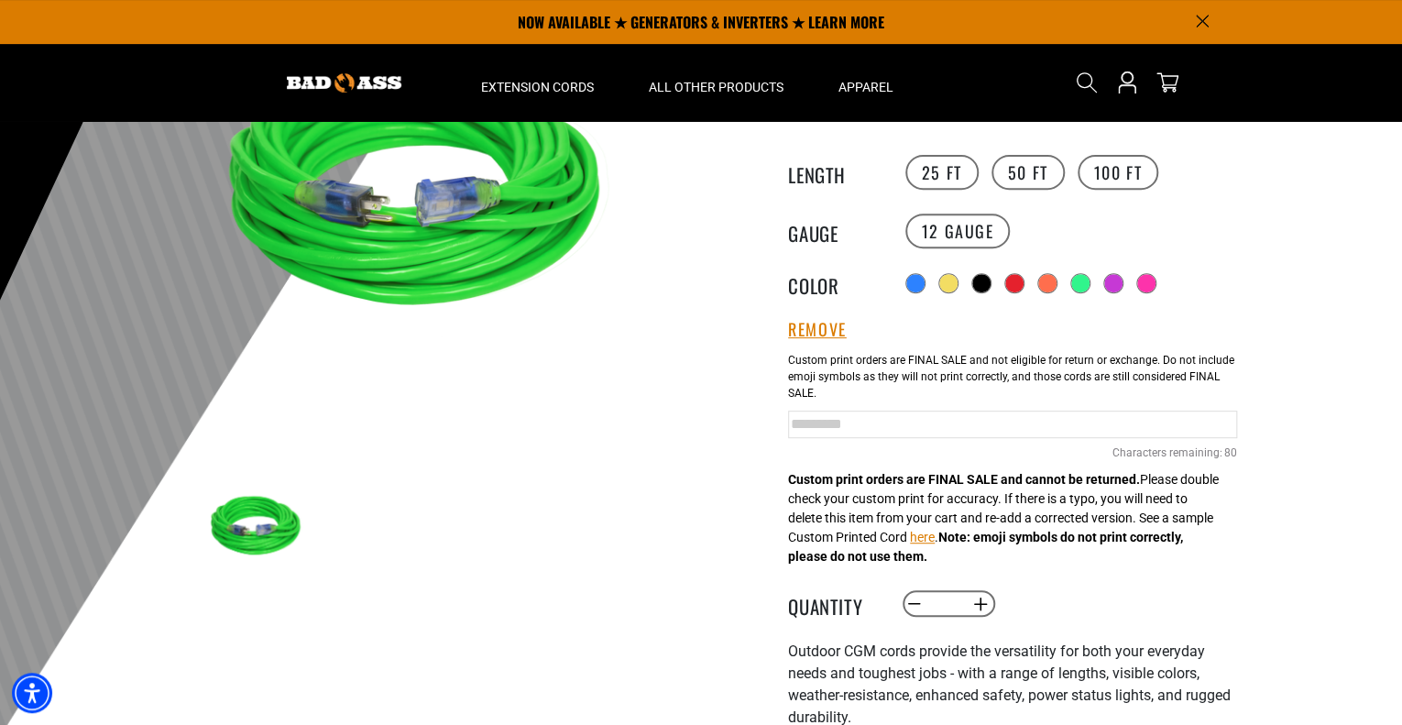
click at [991, 419] on input "text" at bounding box center [1012, 423] width 449 height 27
type input "**********"
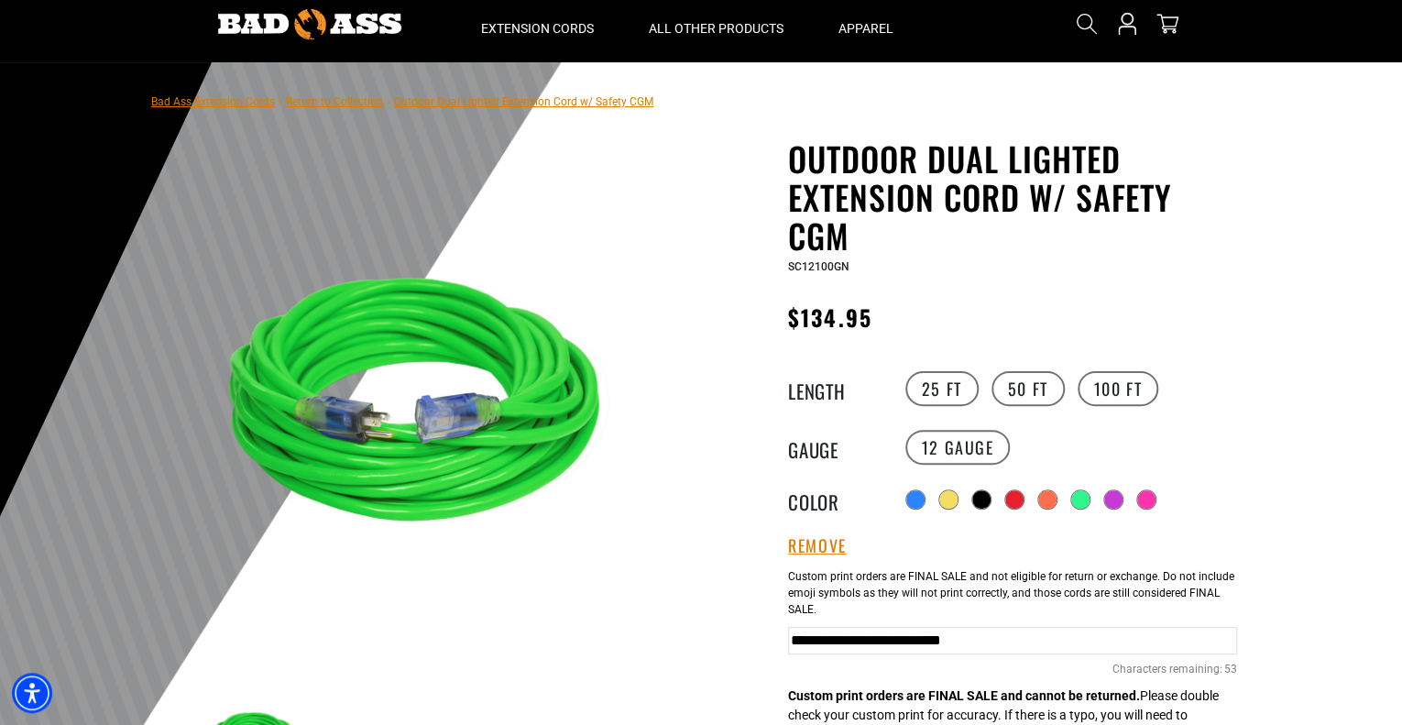
scroll to position [92, 0]
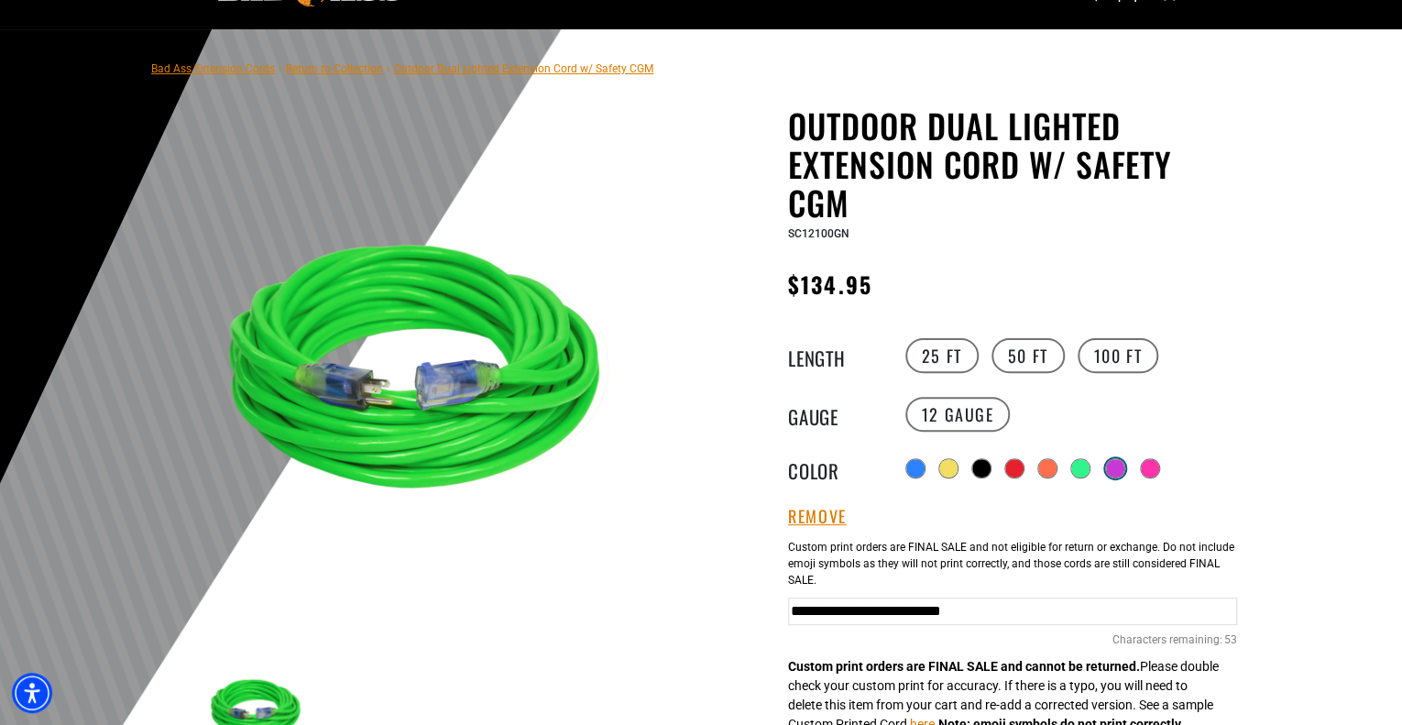
click at [1117, 462] on div at bounding box center [1115, 468] width 18 height 18
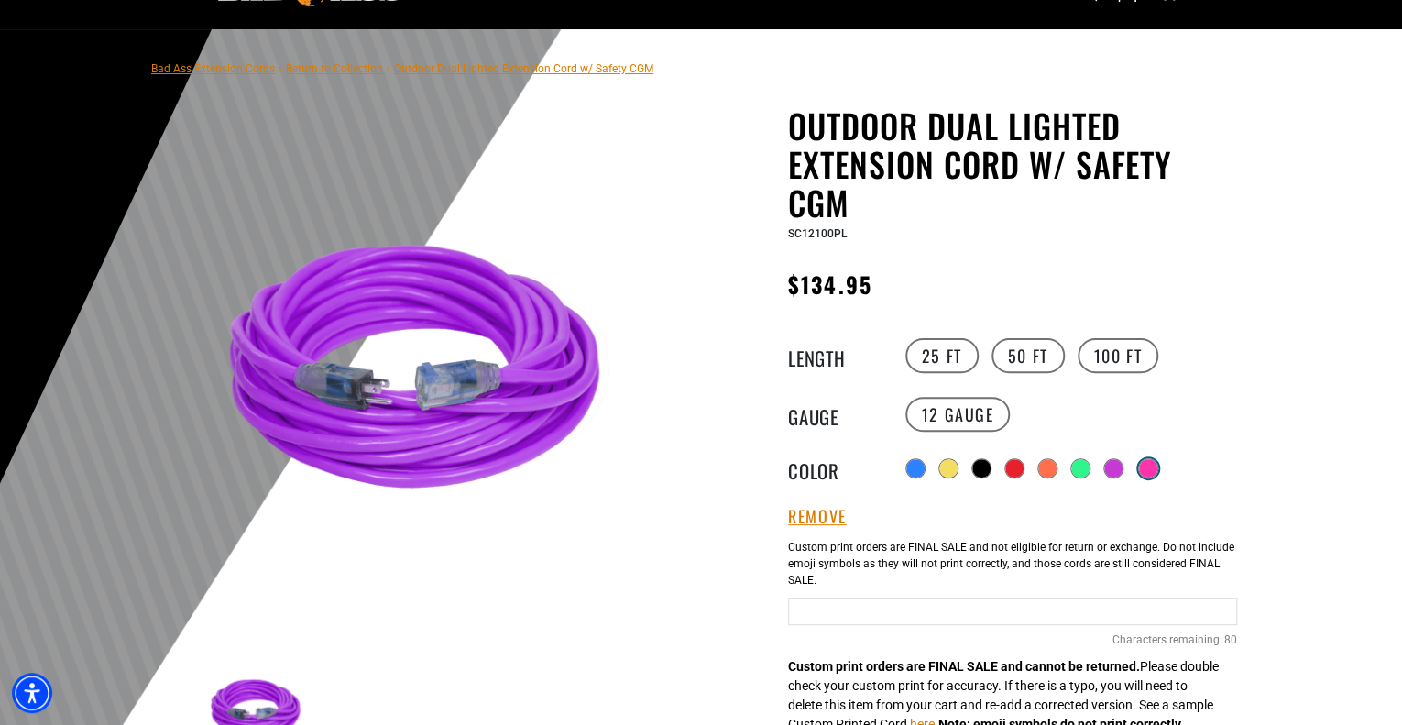
click at [1152, 468] on div at bounding box center [1148, 468] width 18 height 18
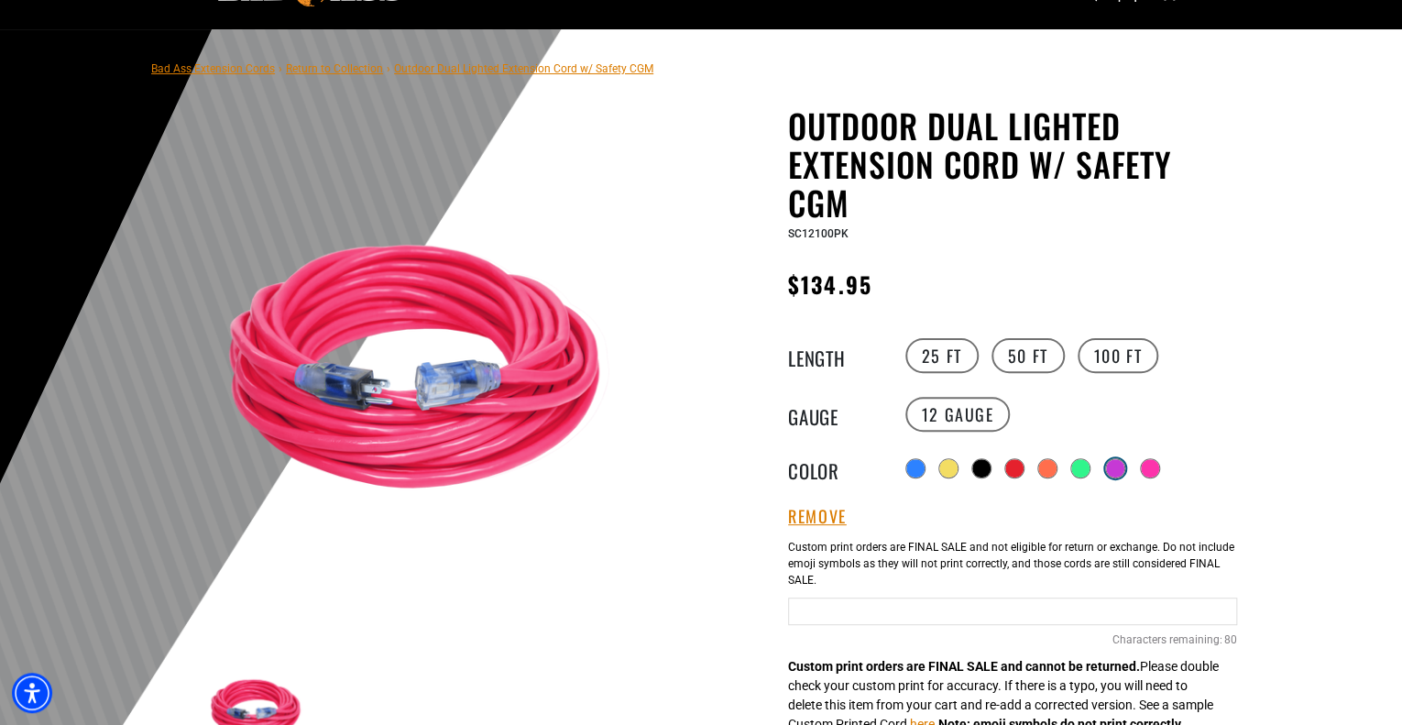
click at [1112, 464] on div at bounding box center [1115, 468] width 18 height 18
